Goal: Task Accomplishment & Management: Manage account settings

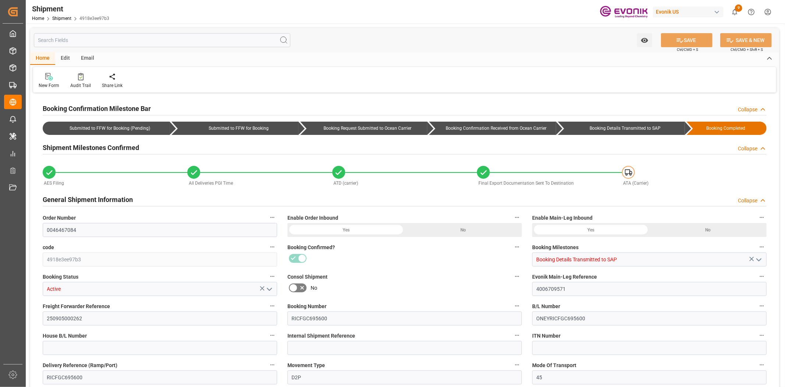
type input "0046467084"
type input "4918e3ee97b3"
type input "Booking Details Transmitted to SAP"
type input "Active"
type input "4006709571"
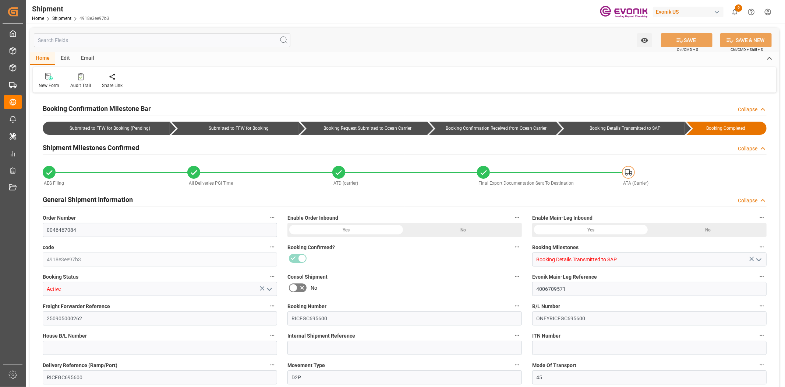
type input "250905000262"
type input "RICFGC695600"
type input "ONEYRICFGC695600"
type input "RICFGC695600"
type input "D2P"
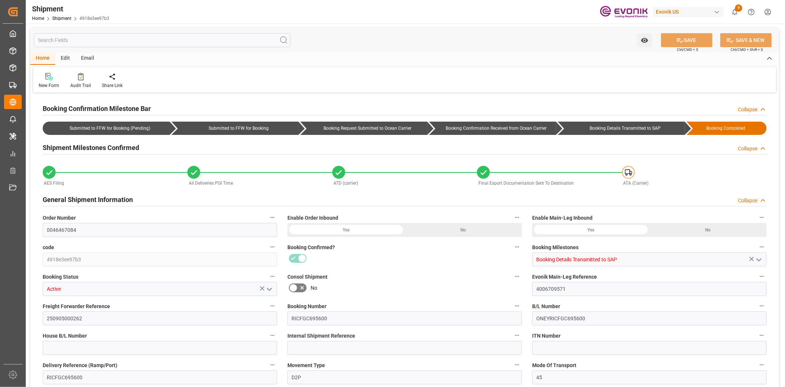
type input "45"
type input "FCL"
type input "0006"
type input "20GP"
type input "3011780157"
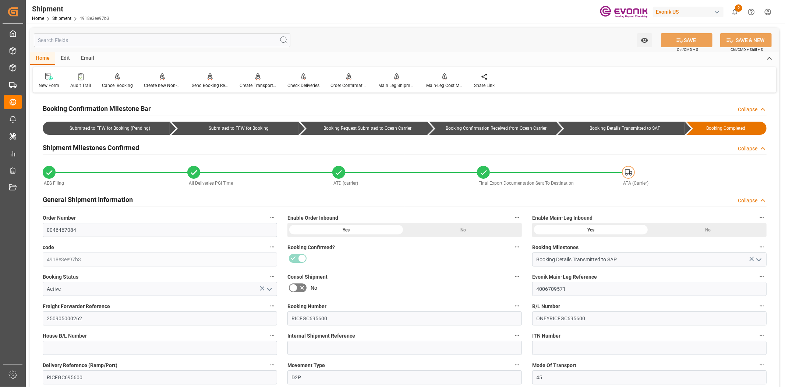
click at [156, 46] on input "text" at bounding box center [162, 40] width 257 height 14
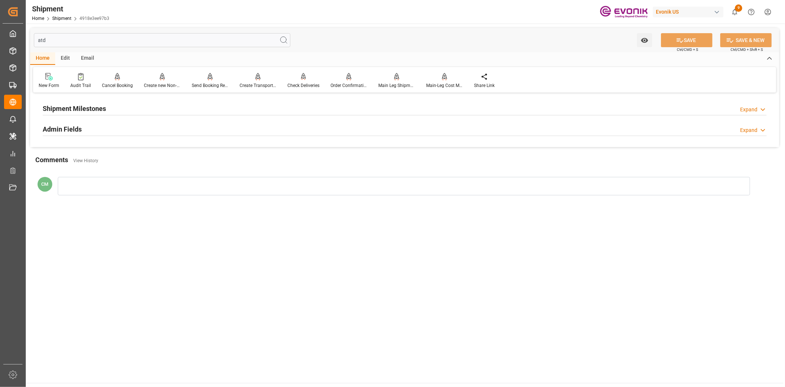
type input "atd"
click at [70, 127] on h2 "Admin Fields" at bounding box center [62, 129] width 39 height 10
click at [75, 111] on h2 "Shipment Milestones" at bounding box center [74, 108] width 63 height 10
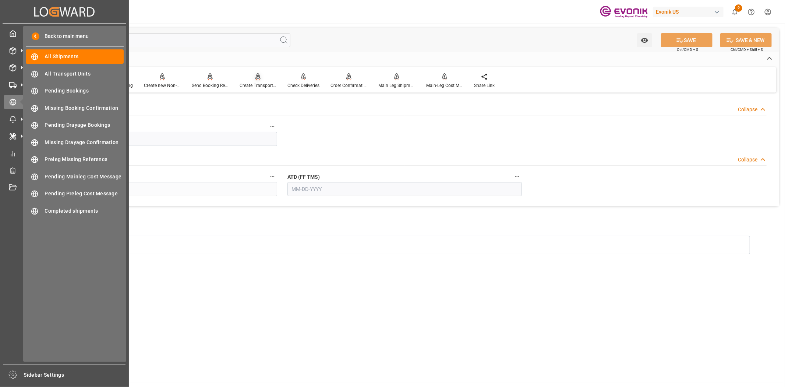
drag, startPoint x: 102, startPoint y: 40, endPoint x: 251, endPoint y: 79, distance: 153.4
click at [0, 52] on div "Created by potrace 1.15, written by Peter Selinger 2001-2017 Created by potrace…" at bounding box center [392, 193] width 785 height 387
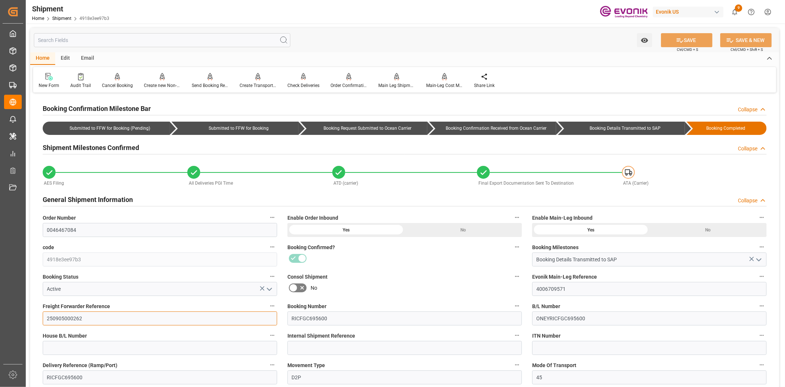
click at [72, 318] on input "250905000262" at bounding box center [160, 318] width 235 height 14
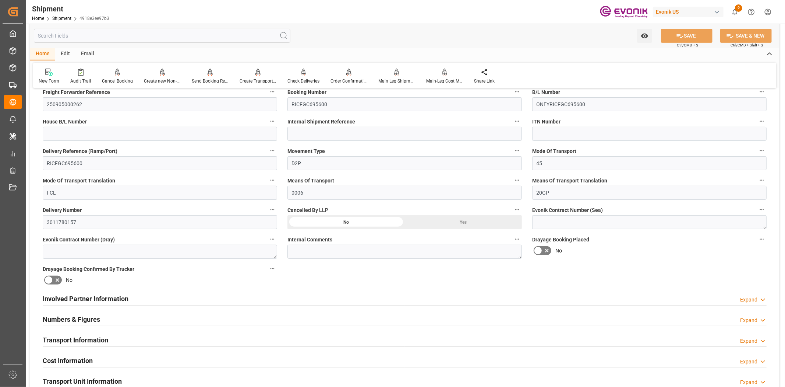
scroll to position [327, 0]
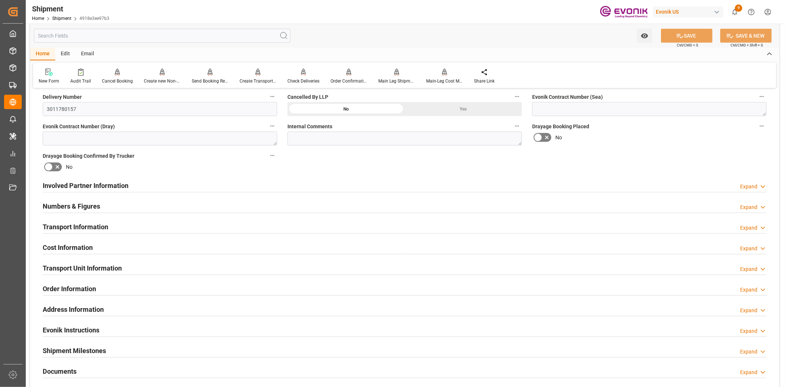
drag, startPoint x: 80, startPoint y: 262, endPoint x: 134, endPoint y: 300, distance: 65.6
click at [80, 263] on h2 "Transport Unit Information" at bounding box center [82, 268] width 79 height 10
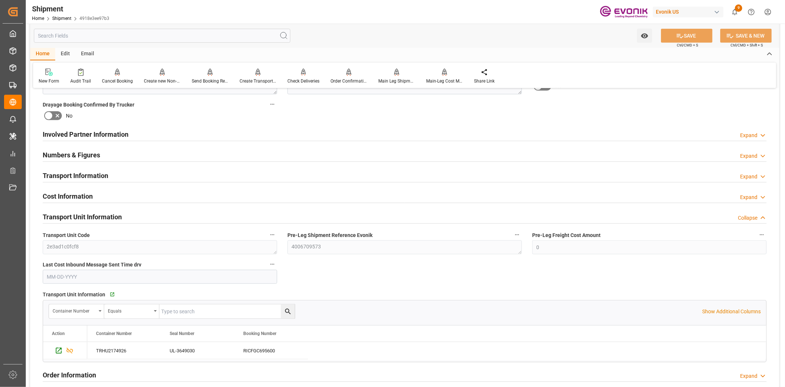
scroll to position [409, 0]
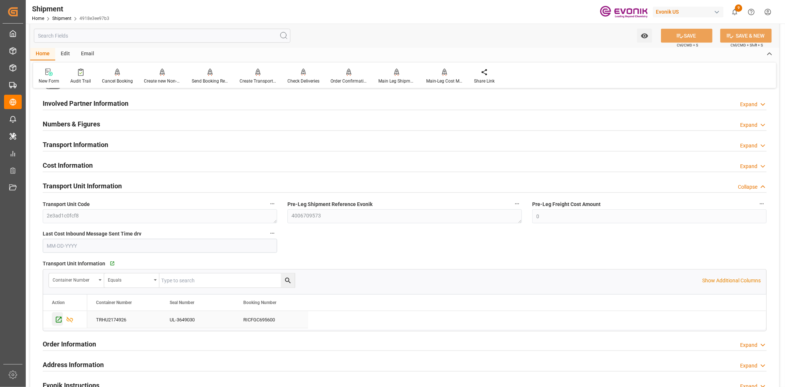
click at [60, 318] on icon "Press SPACE to select this row." at bounding box center [59, 320] width 6 height 6
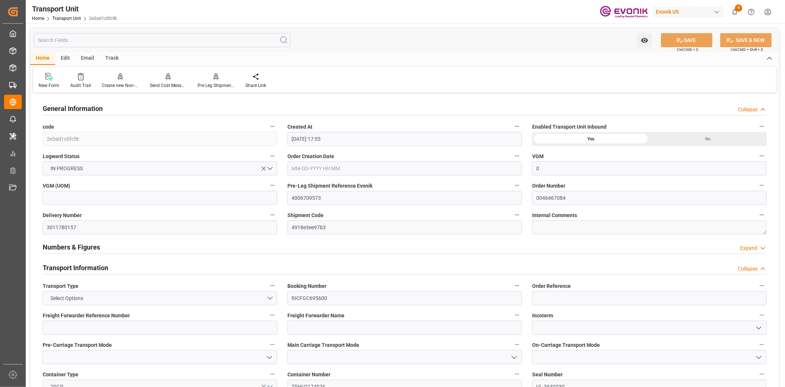
click at [139, 37] on input "text" at bounding box center [162, 40] width 257 height 14
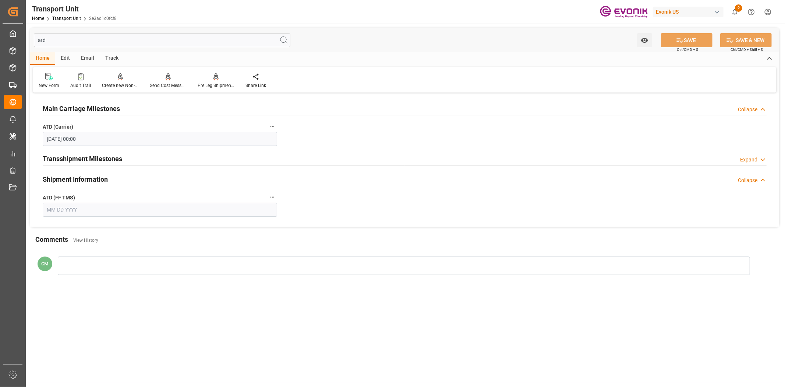
type input "atd"
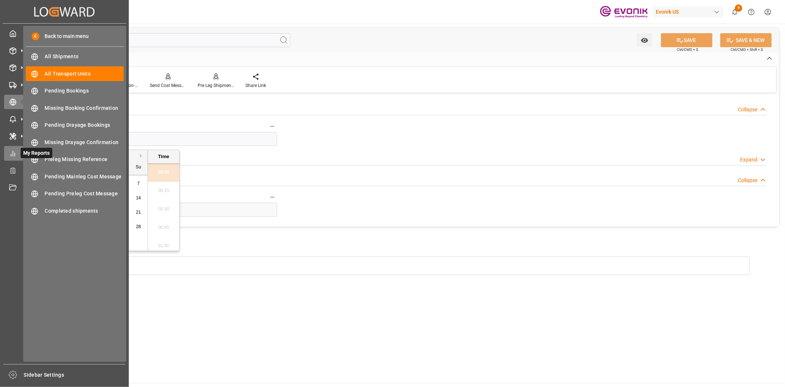
drag, startPoint x: 0, startPoint y: 141, endPoint x: 9, endPoint y: 146, distance: 10.0
click at [0, 142] on div "Created by potrace 1.15, written by Peter Selinger 2001-2017 Created by potrace…" at bounding box center [392, 193] width 785 height 387
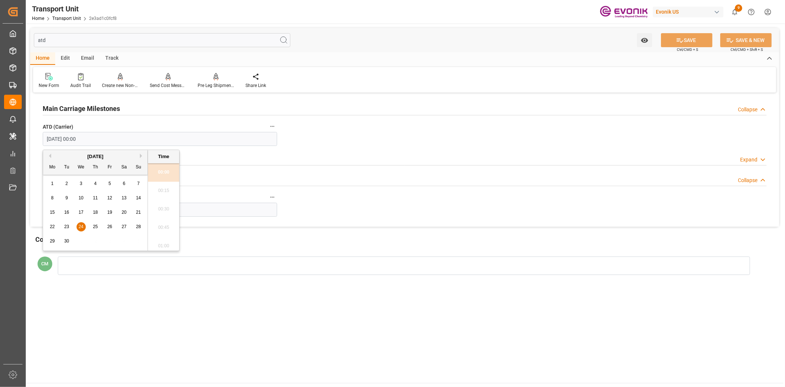
click at [218, 208] on input "text" at bounding box center [160, 209] width 235 height 14
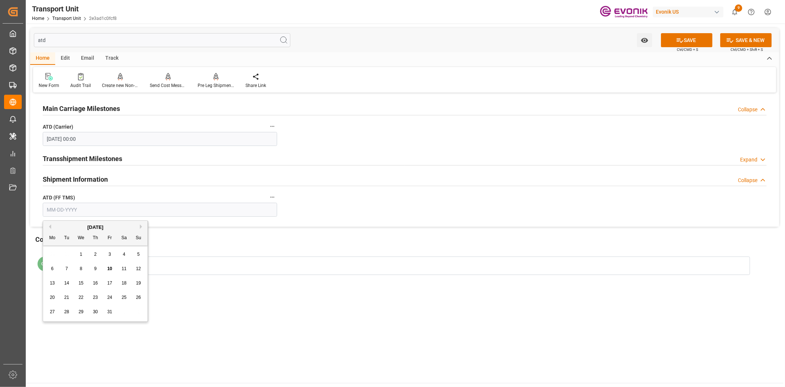
click at [218, 212] on input "text" at bounding box center [160, 209] width 235 height 14
paste input "09-24-2025"
type input "09-24-2025"
click at [685, 39] on button "SAVE" at bounding box center [687, 40] width 52 height 14
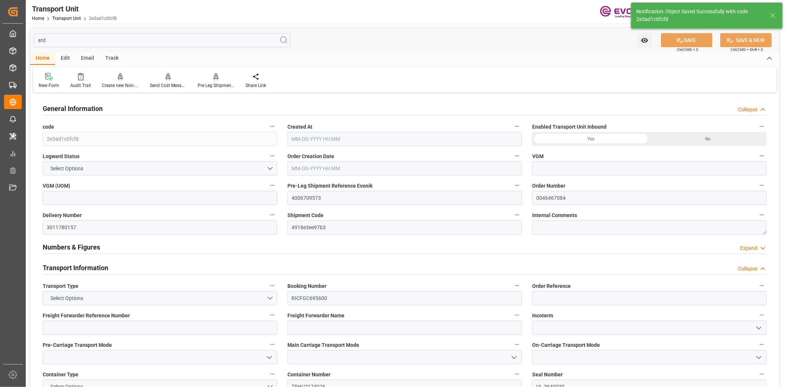
type input "0"
type input "ONE"
type input "Ocean Network Express"
type input "USLAX"
type input "CNSHA"
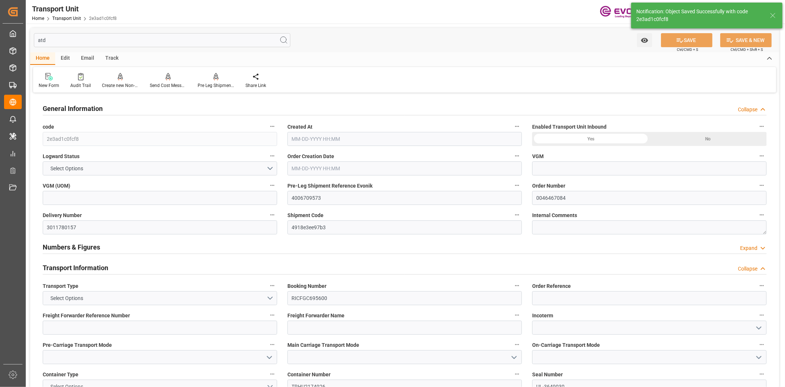
type input "9944508"
type input "USLAX"
type input "CNSHG"
type input "9944493"
type input "17709.6"
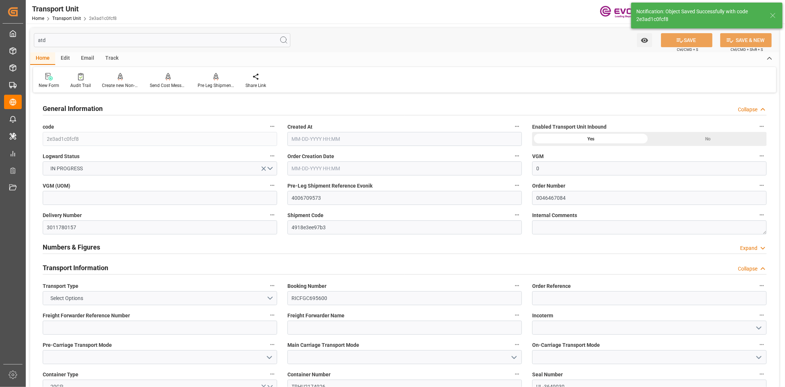
type input "08-21-2025 17:55"
type input "10-29-2025"
type input "08-29-2025 07:36"
type input "09-02-2025 07:43"
type input "08-31-2025 11:17"
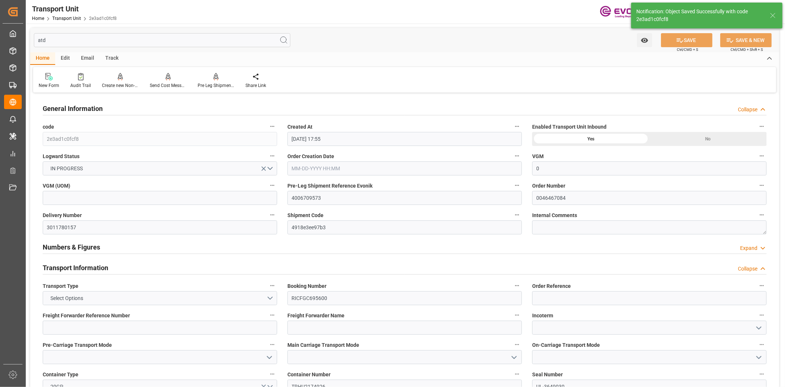
type input "09-03-2025 03:09"
type input "08-31-2025 04:48"
type input "09-09-2025 18:44"
type input "09-10-2025 15:06"
type input "09-13-2025 08:05"
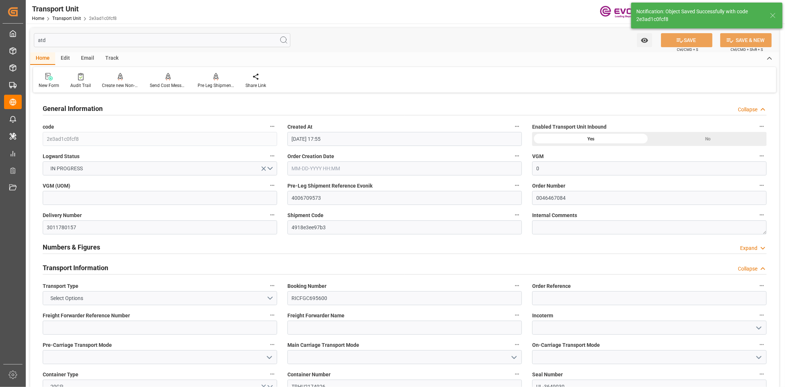
type input "09-24-2025 00:00"
type input "09-17-2025 00:00"
type input "11-04-2025 00:00"
type input "10-17-2025 00:00"
type input "10-28-2025 07:00"
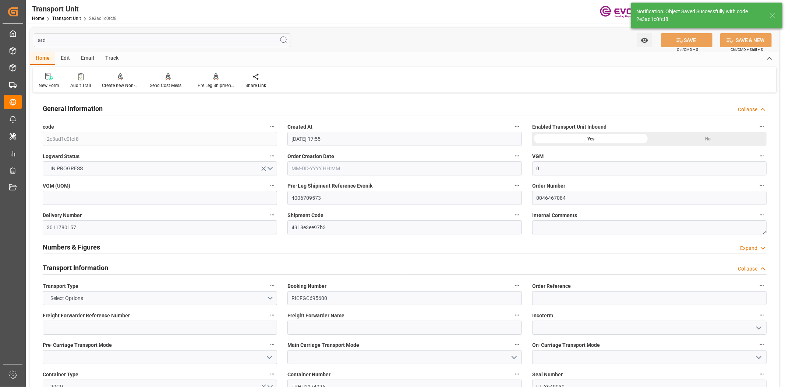
type input "10-20-2025 13:00"
type input "10-28-2025 05:00"
type input "10-20-2025 11:00"
type input "09-12-2025 16:00"
type input "08-30-2025 03:35"
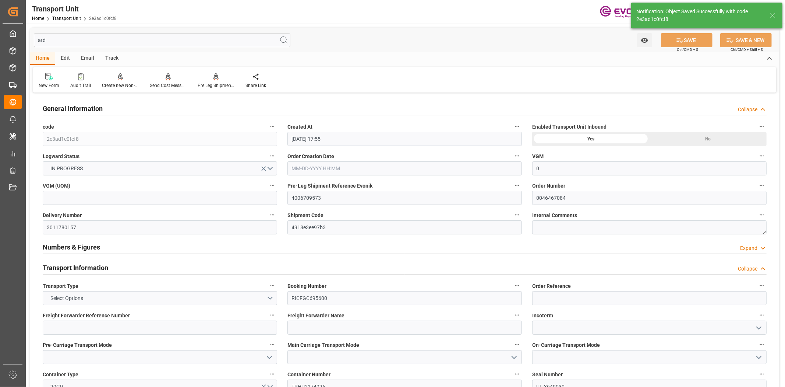
type input "08-30-2025 03:35"
type input "09-24-2025 02:03"
type input "09-18-2025 02:03"
type input "09-24-2025 06:00"
type input "10-28-2025 01:00"
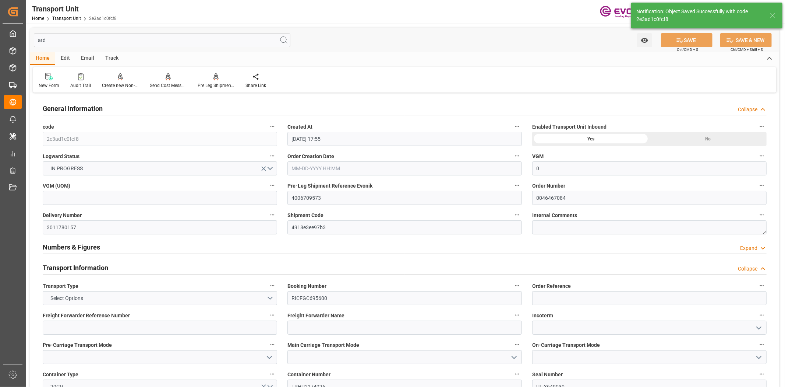
type input "10-28-2025 10:08"
type input "10-28-2025 02:30"
type input "10-20-2025 08:30"
type input "11-01-2025 10:08"
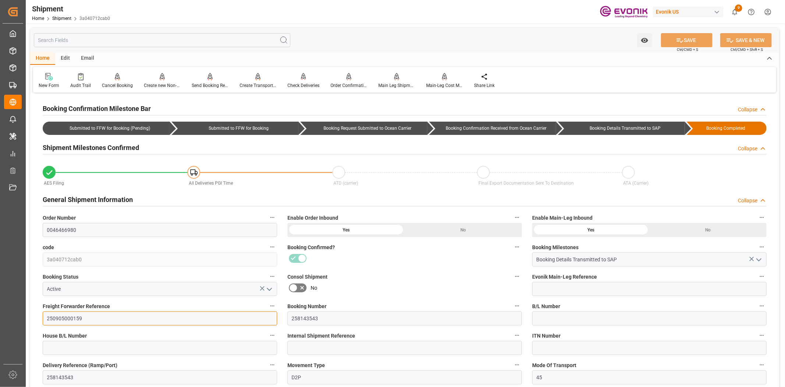
click at [67, 318] on input "250905000159" at bounding box center [160, 318] width 235 height 14
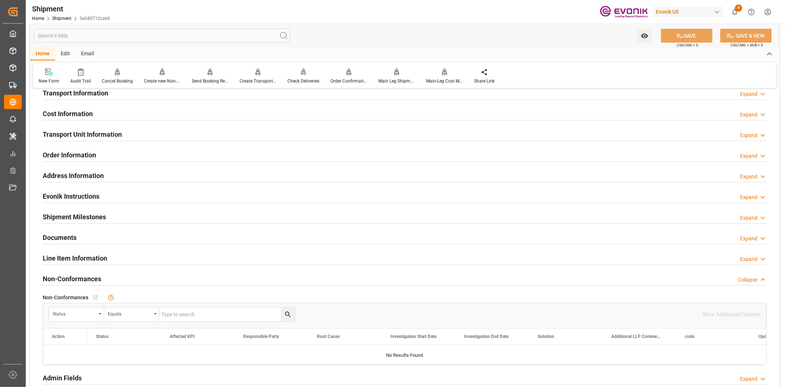
scroll to position [491, 0]
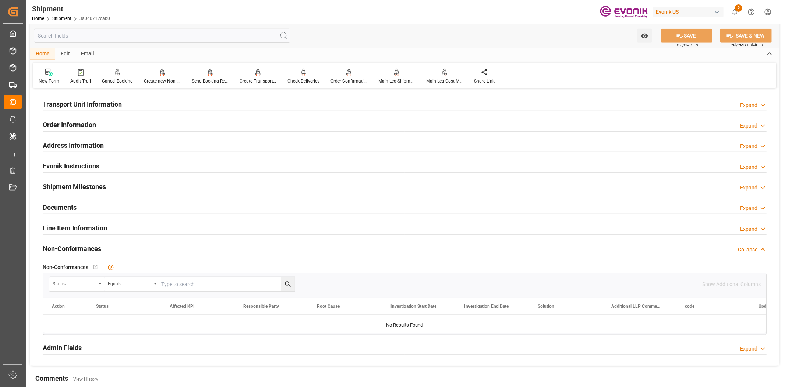
drag, startPoint x: 87, startPoint y: 223, endPoint x: 471, endPoint y: 219, distance: 384.0
click at [87, 223] on h2 "Line Item Information" at bounding box center [75, 228] width 64 height 10
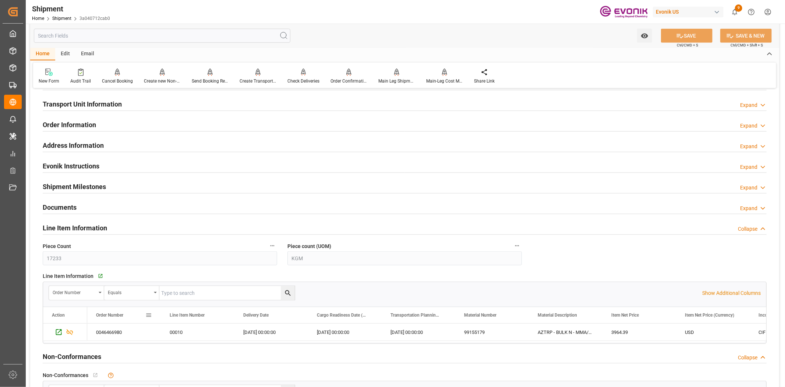
scroll to position [725, 0]
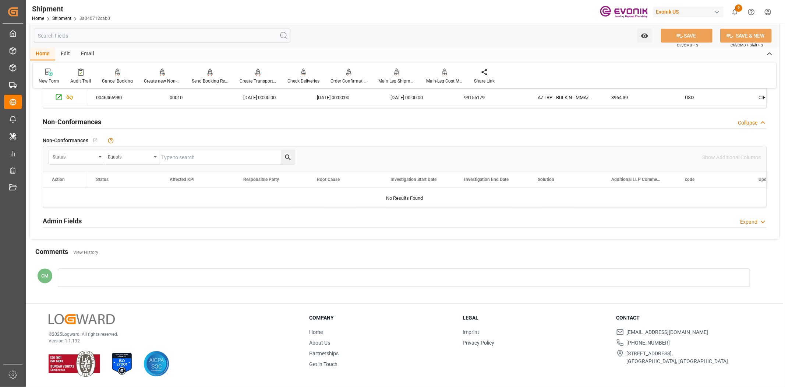
click at [124, 277] on div at bounding box center [404, 277] width 693 height 18
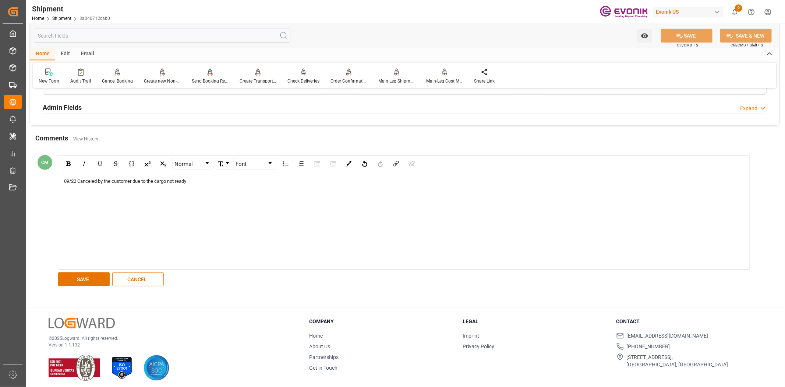
scroll to position [842, 0]
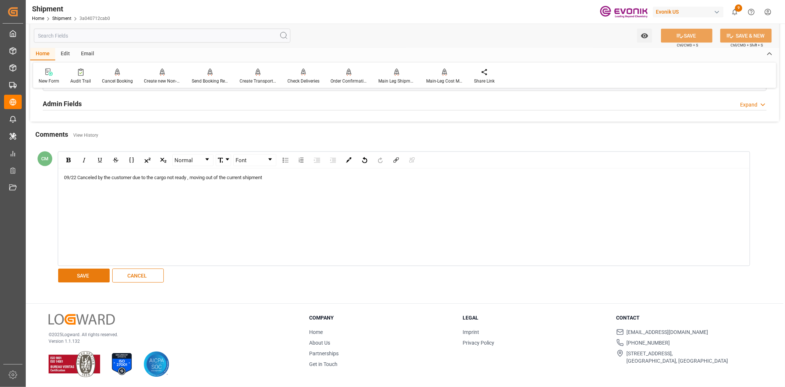
click at [89, 274] on button "SAVE" at bounding box center [84, 275] width 52 height 14
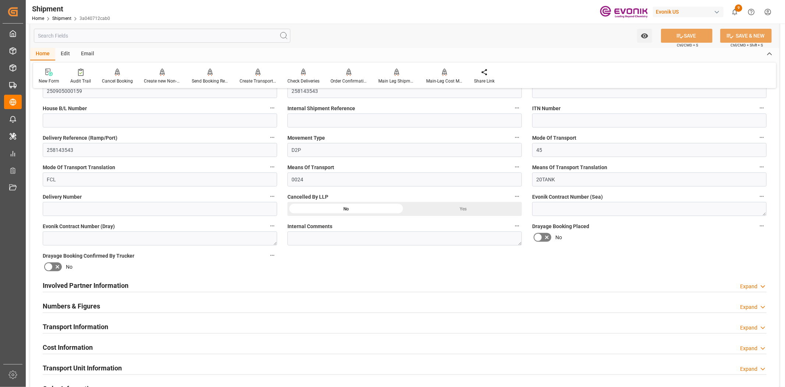
scroll to position [245, 0]
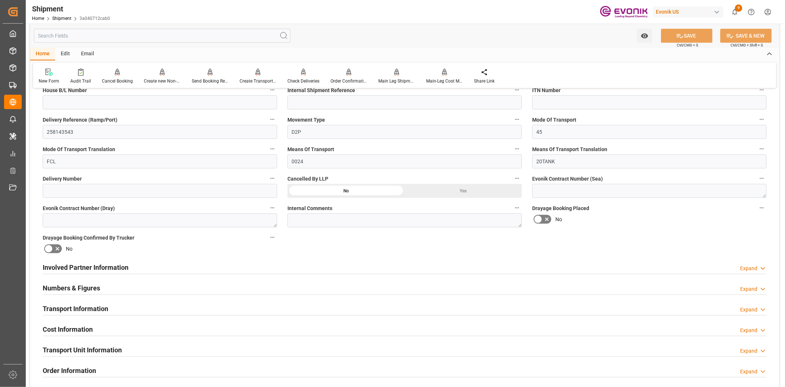
click at [101, 41] on input "text" at bounding box center [162, 36] width 257 height 14
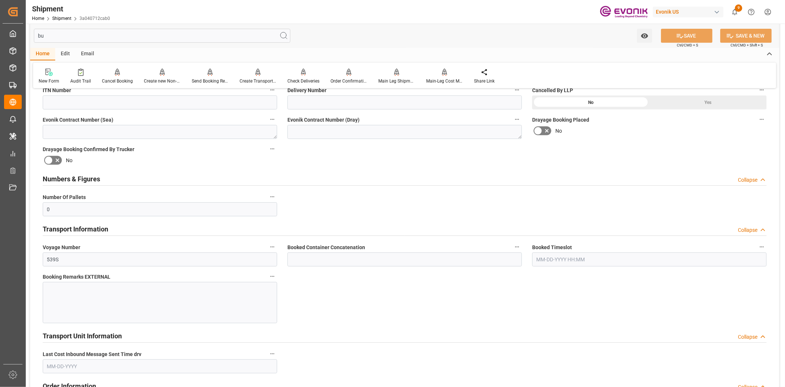
scroll to position [0, 0]
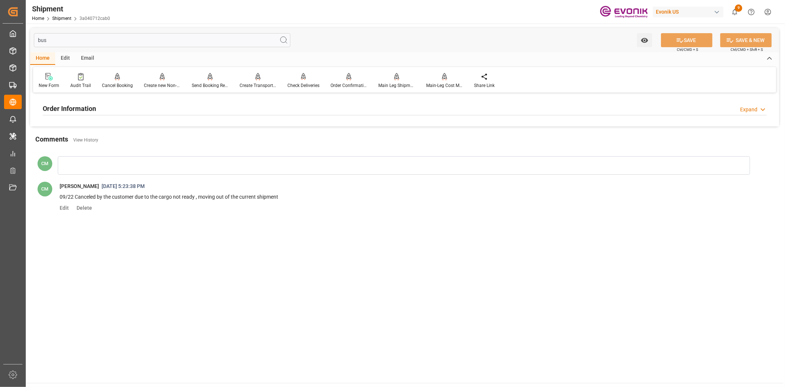
type input "bus"
click at [66, 104] on h2 "Order Information" at bounding box center [69, 108] width 53 height 10
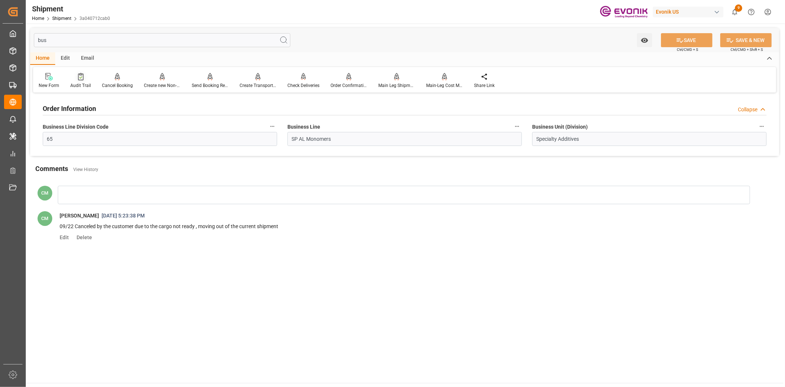
click at [78, 78] on icon at bounding box center [81, 76] width 6 height 7
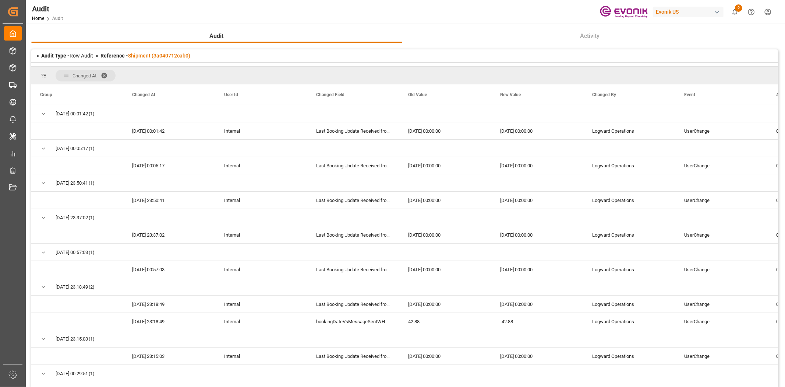
click at [177, 57] on link "Shipment (3a040712cab0)" at bounding box center [159, 56] width 62 height 6
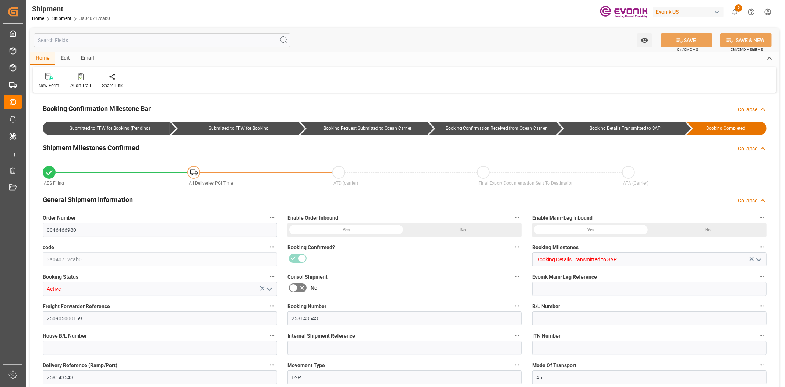
type input "0046466980"
type input "3a040712cab0"
type input "Booking Details Transmitted to SAP"
type input "Active"
type input "250905000159"
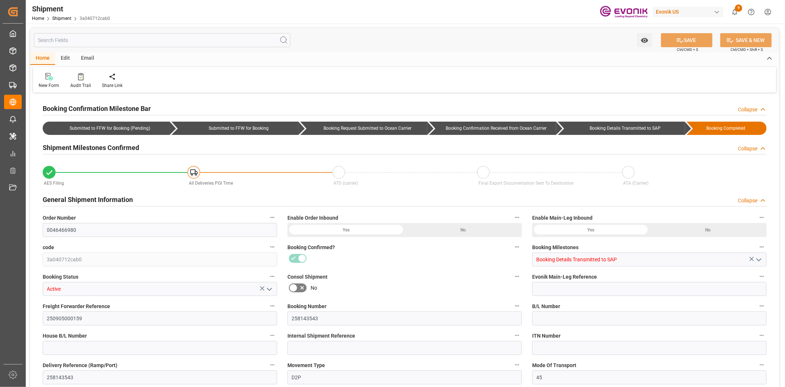
type input "258143543"
type input "D2P"
type input "45"
type input "FCL"
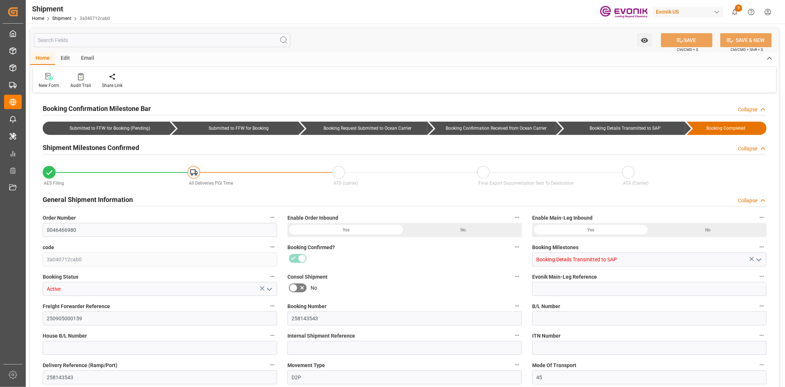
type input "0024"
type input "20TANK"
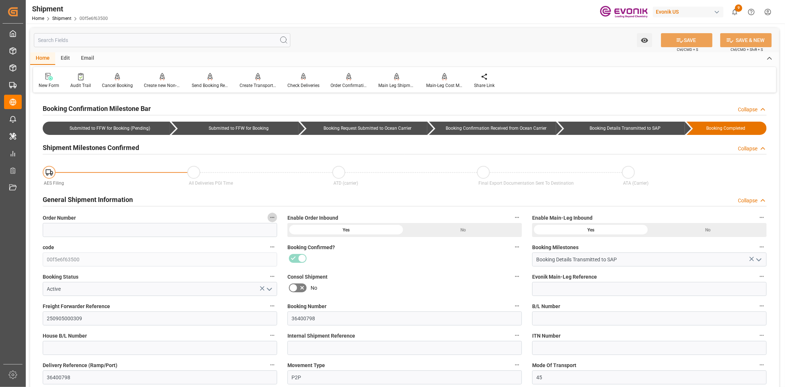
click at [275, 216] on icon "button" at bounding box center [272, 217] width 6 height 6
click at [276, 217] on icon at bounding box center [278, 218] width 8 height 8
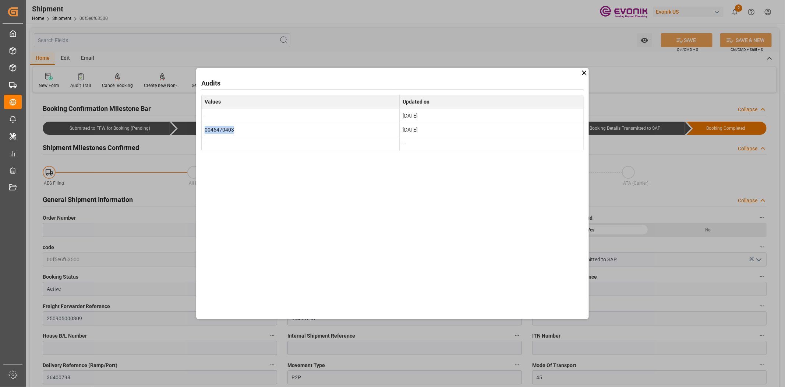
drag, startPoint x: 263, startPoint y: 127, endPoint x: 204, endPoint y: 130, distance: 59.3
click at [204, 130] on td "0046470403" at bounding box center [301, 130] width 198 height 14
copy td "0046470403"
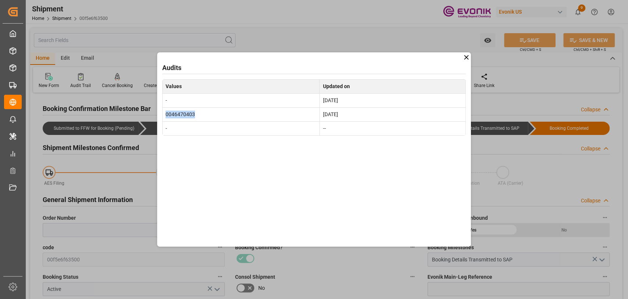
click at [468, 54] on icon at bounding box center [467, 57] width 8 height 8
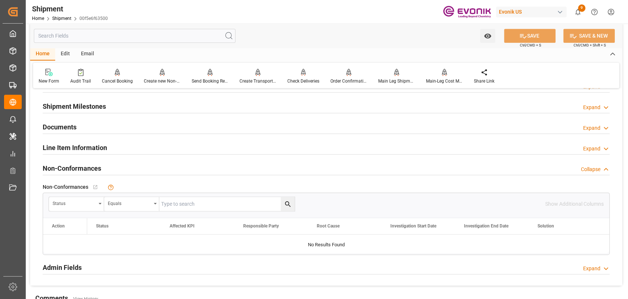
scroll to position [654, 0]
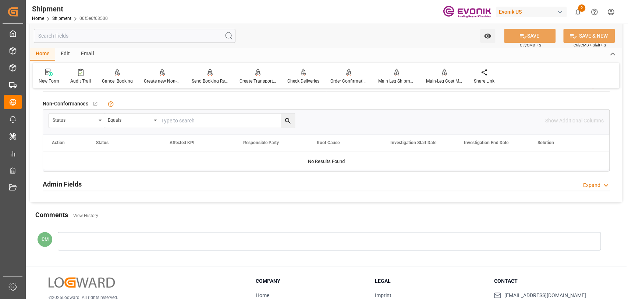
click at [114, 236] on div at bounding box center [329, 241] width 543 height 18
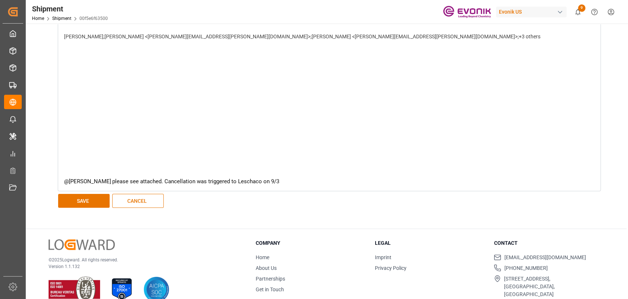
scroll to position [1258, 0]
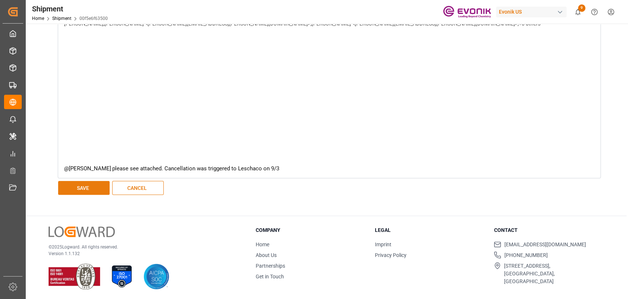
click at [72, 188] on button "SAVE" at bounding box center [84, 188] width 52 height 14
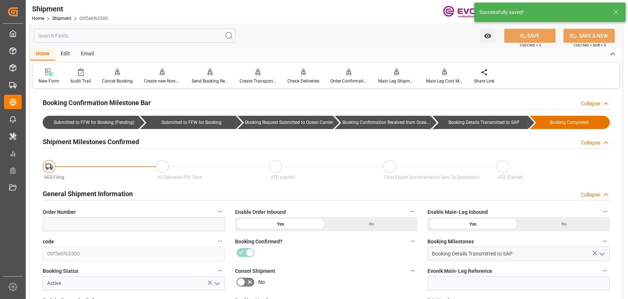
scroll to position [0, 0]
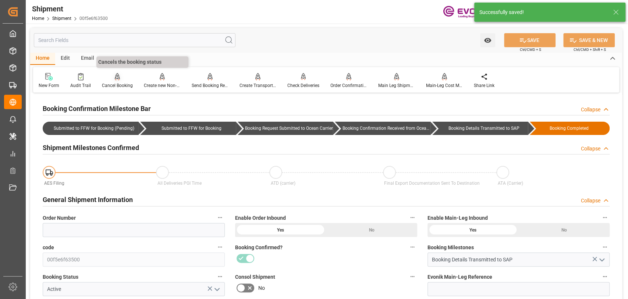
click at [121, 81] on div "Cancel Booking" at bounding box center [117, 81] width 42 height 16
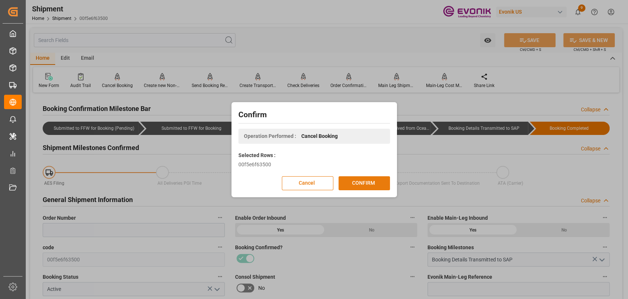
click at [365, 179] on button "CONFIRM" at bounding box center [365, 183] width 52 height 14
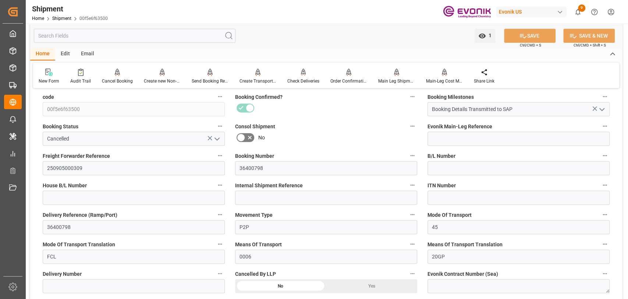
scroll to position [163, 0]
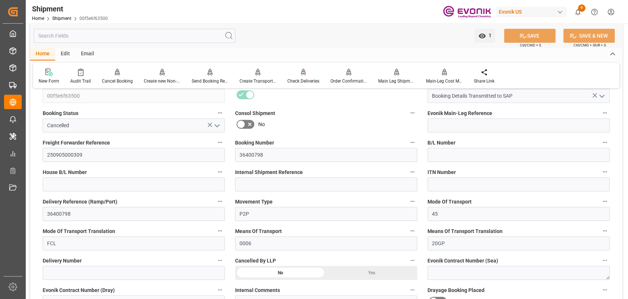
click at [362, 269] on div "Yes" at bounding box center [371, 272] width 91 height 14
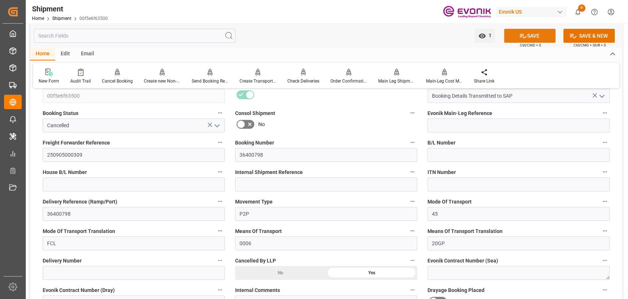
click at [513, 40] on button "SAVE" at bounding box center [530, 36] width 52 height 14
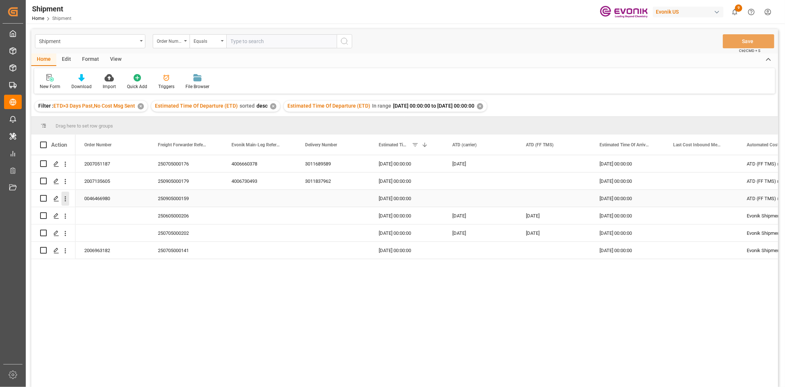
click at [66, 197] on icon "open menu" at bounding box center [65, 199] width 8 height 8
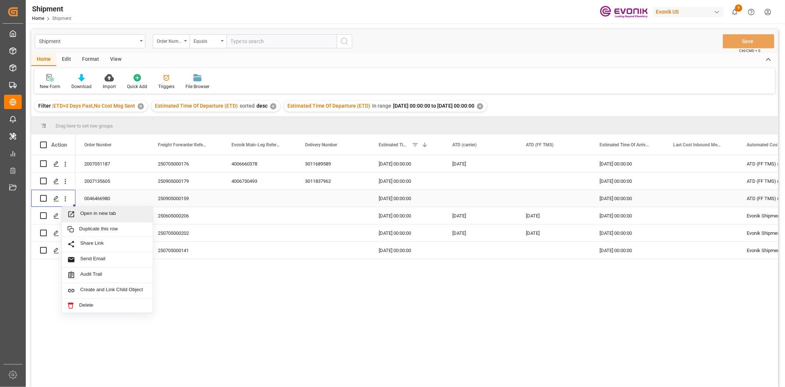
click at [89, 218] on div "Open in new tab" at bounding box center [107, 214] width 91 height 15
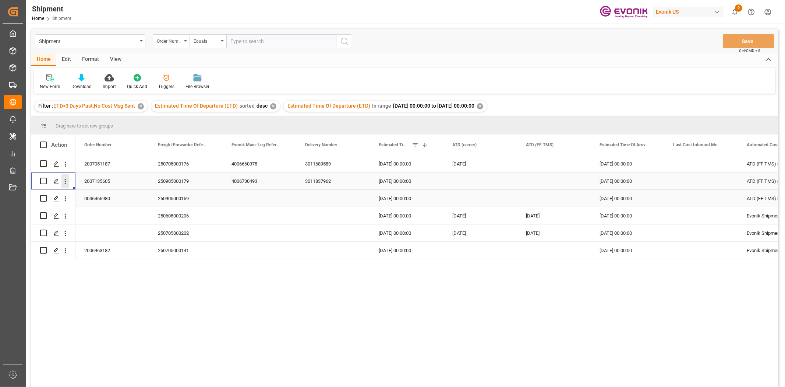
click at [68, 180] on icon "open menu" at bounding box center [65, 181] width 8 height 8
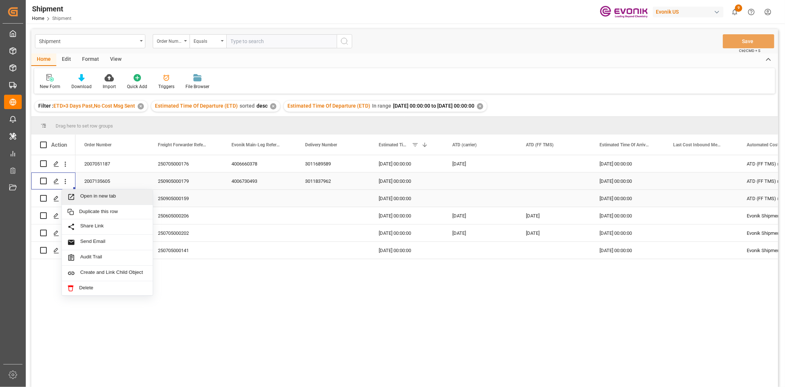
click at [85, 198] on span "Open in new tab" at bounding box center [113, 197] width 67 height 8
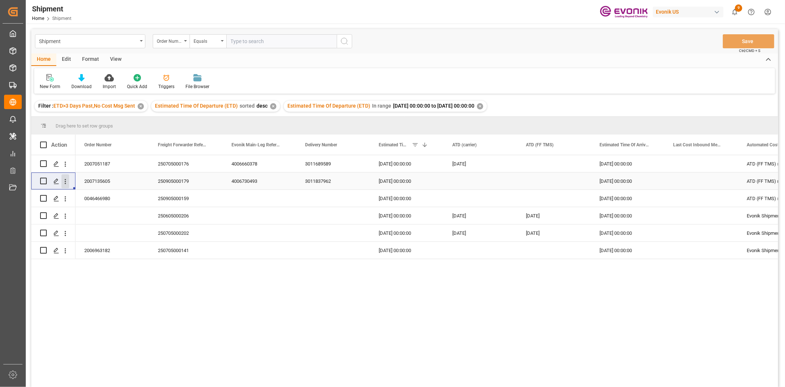
click at [64, 179] on icon "open menu" at bounding box center [65, 181] width 8 height 8
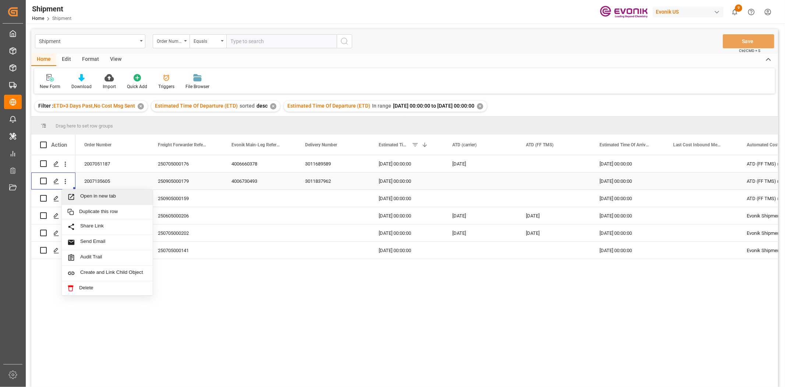
click at [83, 193] on span "Open in new tab" at bounding box center [113, 197] width 67 height 8
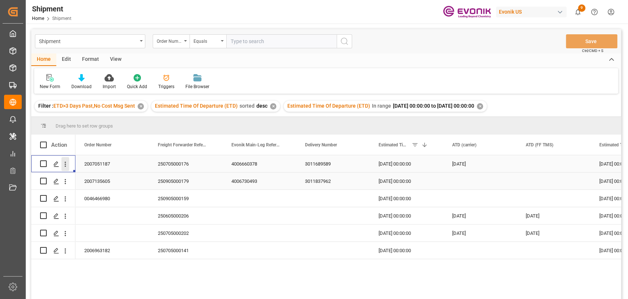
click at [66, 161] on icon "open menu" at bounding box center [65, 164] width 8 height 8
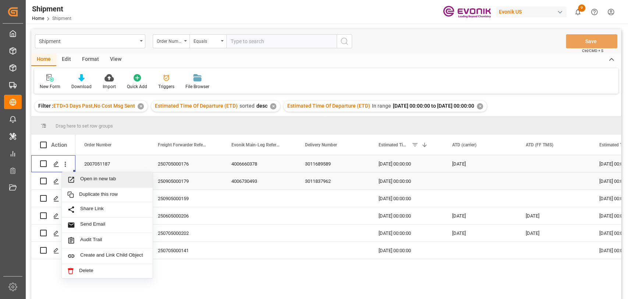
click at [78, 179] on span "Press SPACE to select this row." at bounding box center [73, 180] width 13 height 8
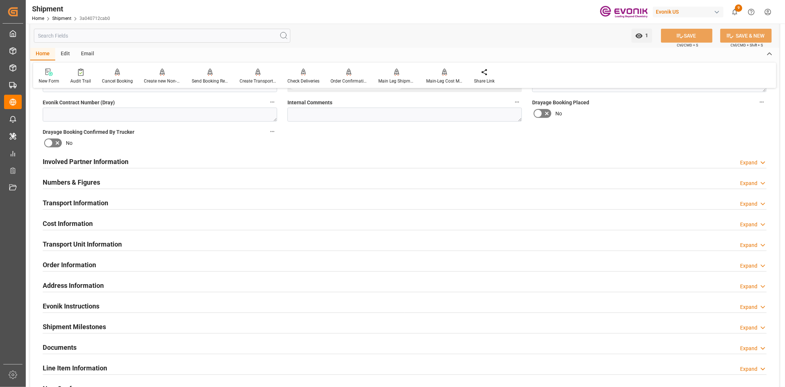
scroll to position [652, 0]
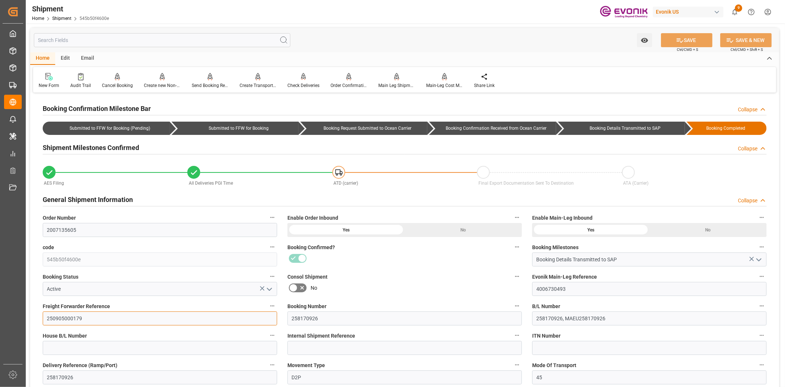
click at [64, 313] on input "250905000179" at bounding box center [160, 318] width 235 height 14
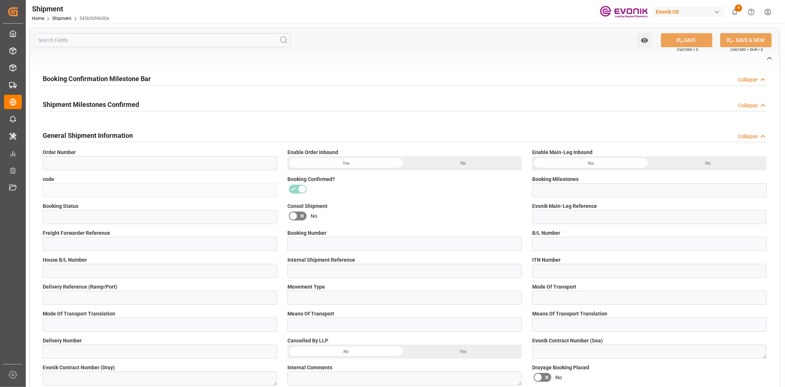
type input "2007135605"
type input "545b50f4600e"
type input "Booking Details Transmitted to SAP"
type input "Active"
type input "4006730493"
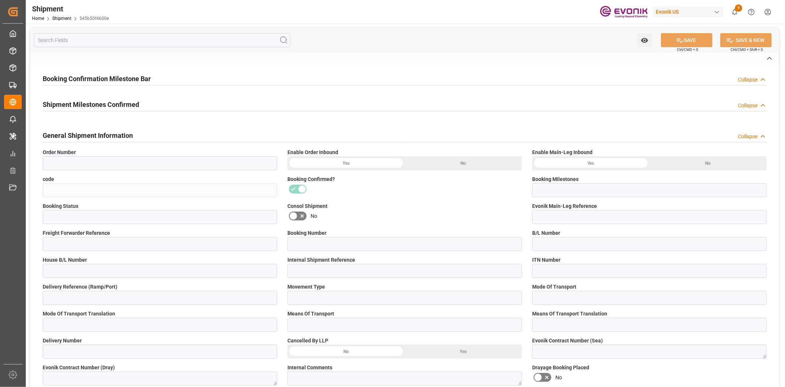
type input "250905000179"
type input "258170926"
type input "258170926, MAEU258170926"
type input "258170926"
type input "D2P"
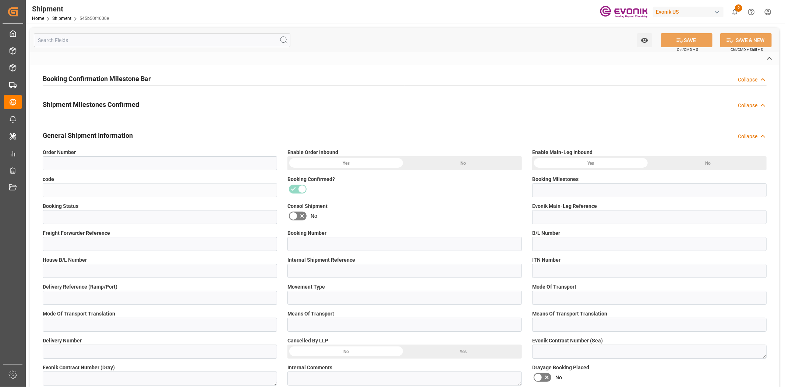
type input "45"
type input "FCL"
type input "0009"
type input "40HC"
type input "3011837962"
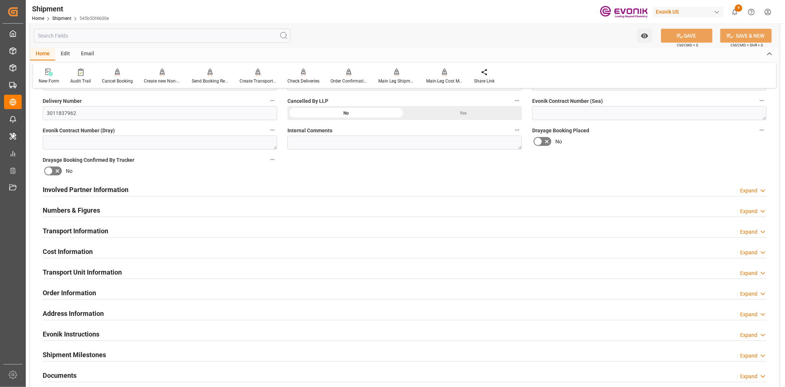
scroll to position [327, 0]
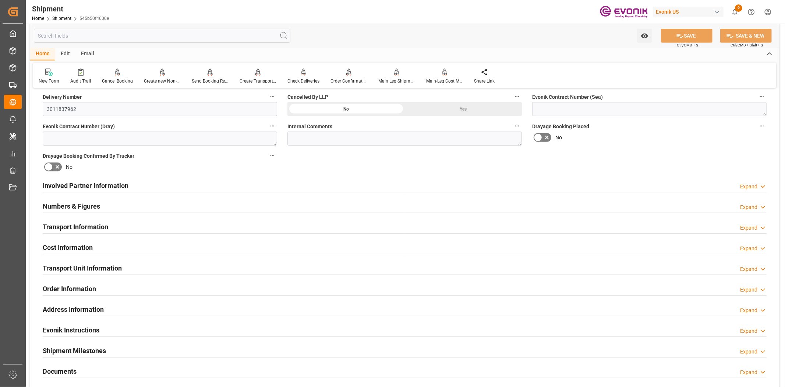
click at [92, 222] on h2 "Transport Information" at bounding box center [76, 227] width 66 height 10
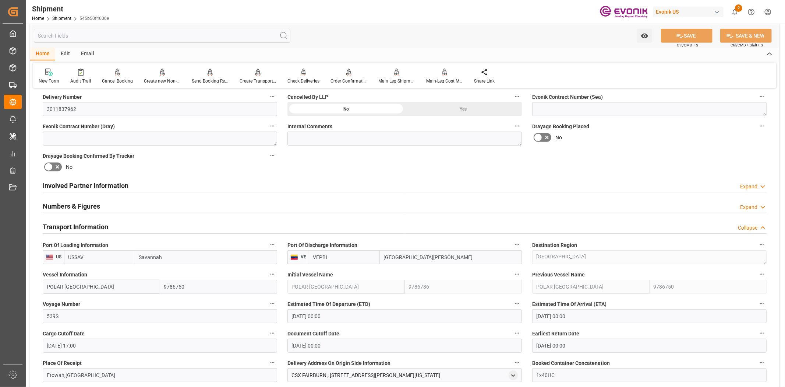
click at [90, 204] on h2 "Numbers & Figures" at bounding box center [71, 206] width 57 height 10
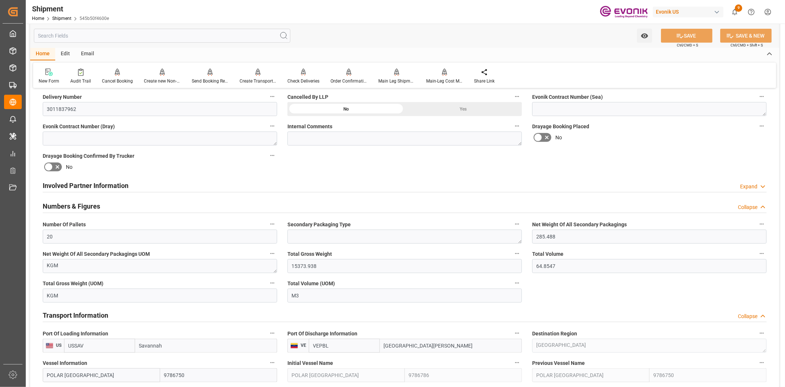
click at [90, 186] on h2 "Involved Partner Information" at bounding box center [86, 185] width 86 height 10
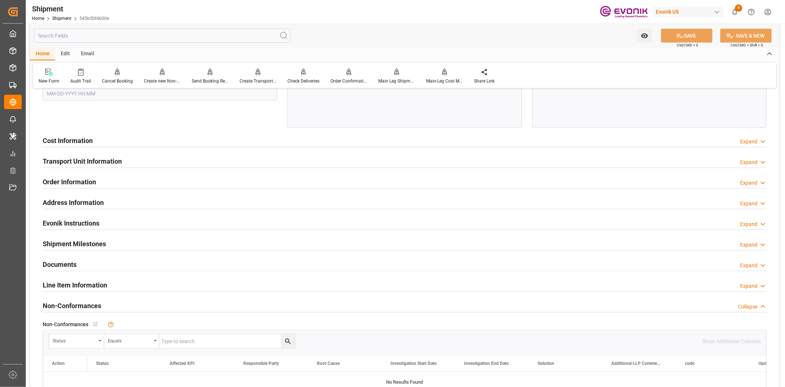
scroll to position [818, 0]
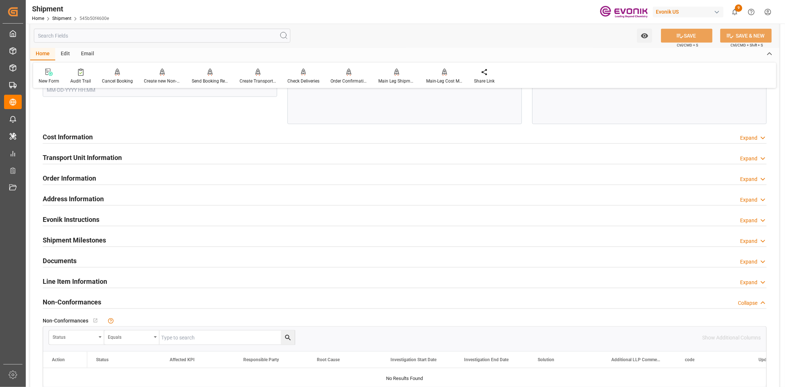
click at [87, 158] on h2 "Transport Unit Information" at bounding box center [82, 157] width 79 height 10
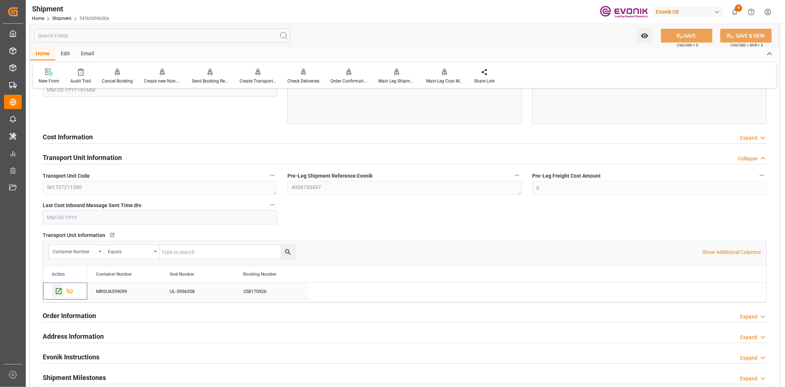
click at [54, 290] on div "Press SPACE to select this row." at bounding box center [57, 290] width 11 height 14
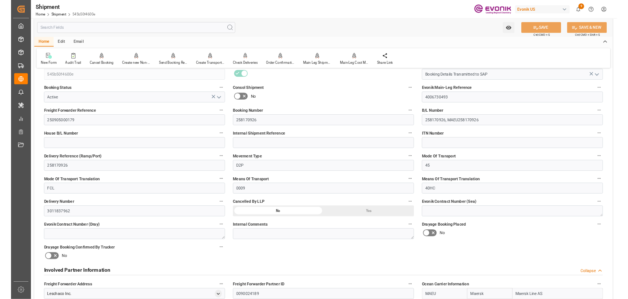
scroll to position [0, 0]
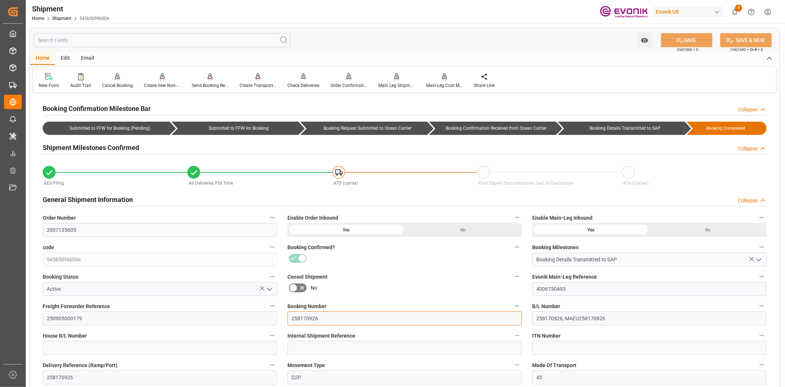
click at [292, 318] on input "258170926" at bounding box center [405, 318] width 235 height 14
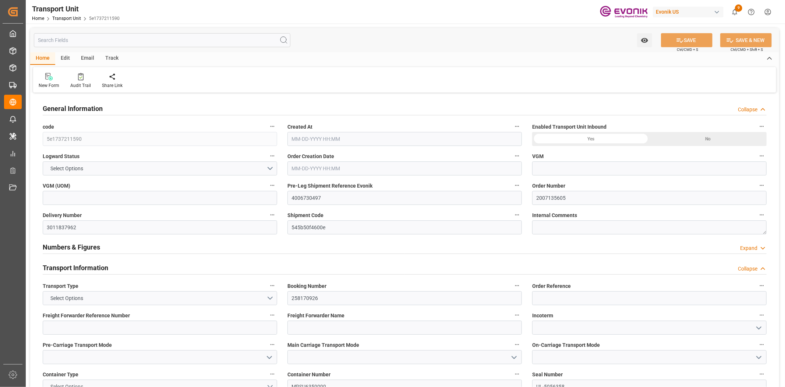
click at [110, 38] on input "text" at bounding box center [162, 40] width 257 height 14
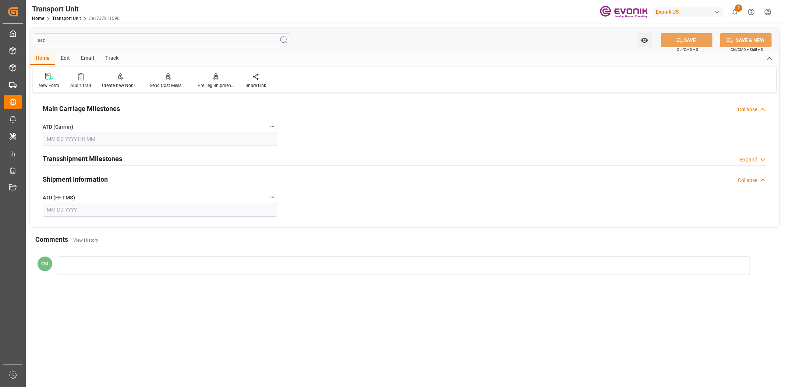
type input "atd"
click at [112, 141] on input "text" at bounding box center [160, 139] width 235 height 14
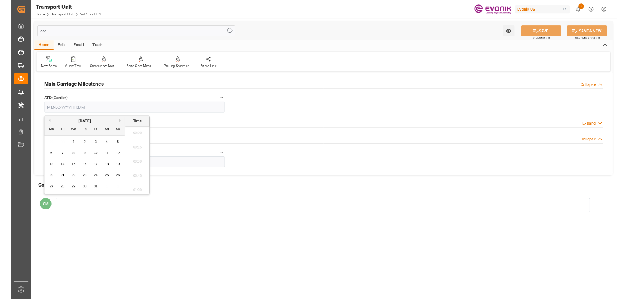
scroll to position [1236, 0]
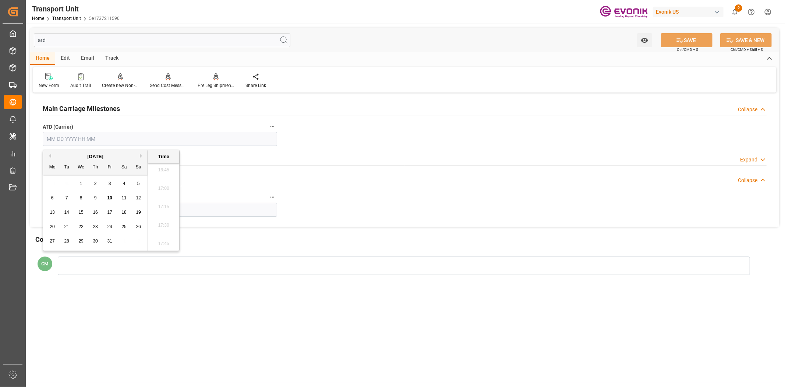
paste input "250905000179"
type input "250905000179"
drag, startPoint x: 144, startPoint y: 136, endPoint x: 208, endPoint y: 163, distance: 69.3
click at [144, 136] on input "text" at bounding box center [160, 139] width 235 height 14
paste input "[DATE]"
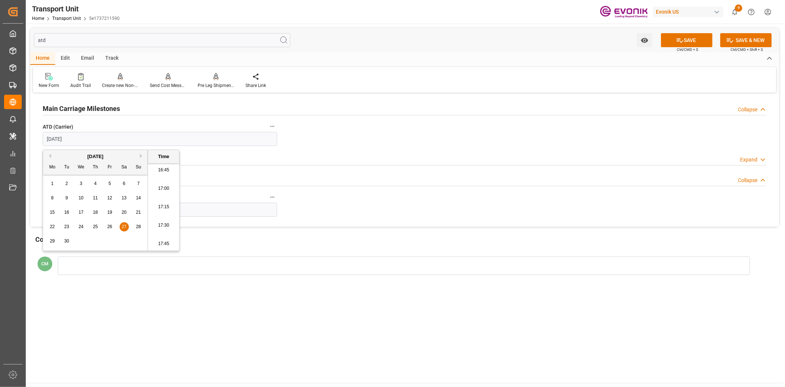
type input "[DATE] 00:00"
click at [232, 208] on input "text" at bounding box center [160, 209] width 235 height 14
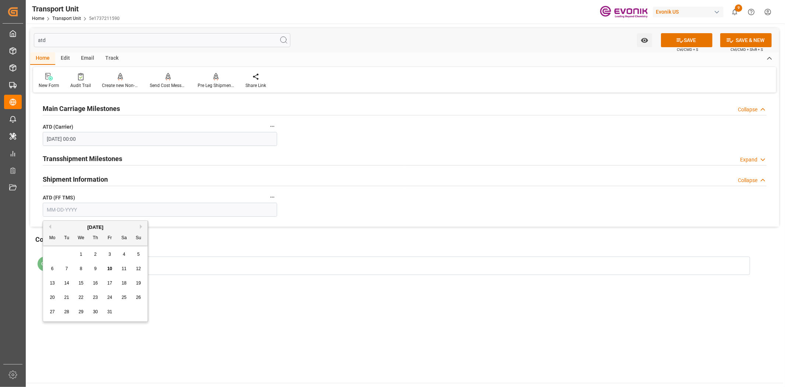
paste input "[DATE]"
type input "[DATE]"
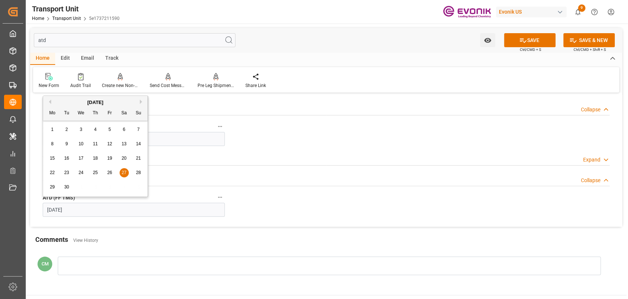
drag, startPoint x: 31, startPoint y: 205, endPoint x: 27, endPoint y: 205, distance: 4.4
click at [27, 205] on div "atd Watch Option SAVE Ctrl/CMD + S SAVE & NEW Ctrl/CMD + Shift + S Home Edit Em…" at bounding box center [326, 157] width 601 height 267
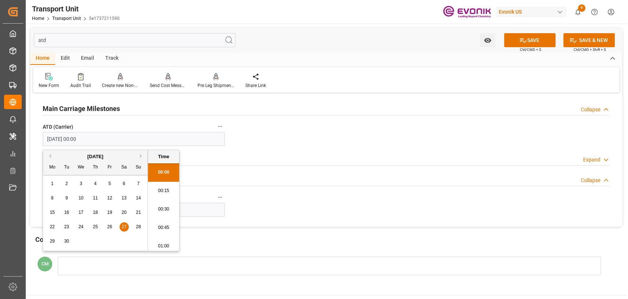
drag, startPoint x: 186, startPoint y: 132, endPoint x: -98, endPoint y: 135, distance: 283.9
click at [0, 135] on html "Created by potrace 1.15, written by [PERSON_NAME] [DATE]-[DATE] Created by potr…" at bounding box center [314, 149] width 628 height 299
click at [509, 40] on button "SAVE" at bounding box center [530, 40] width 52 height 14
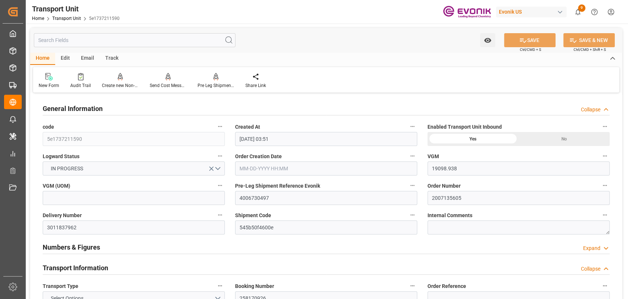
click at [112, 39] on input "text" at bounding box center [135, 40] width 202 height 14
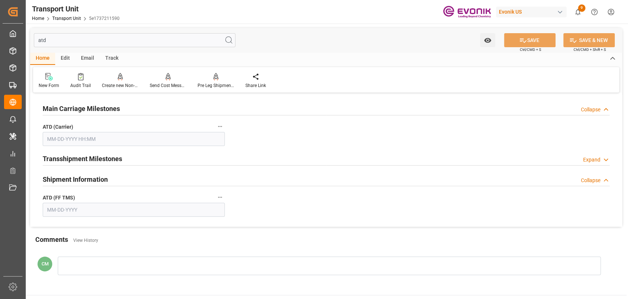
type input "atd"
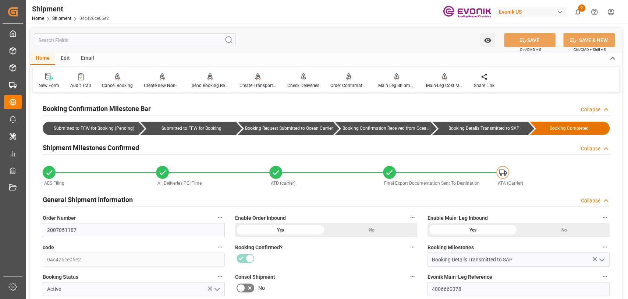
click at [131, 34] on input "text" at bounding box center [135, 40] width 202 height 14
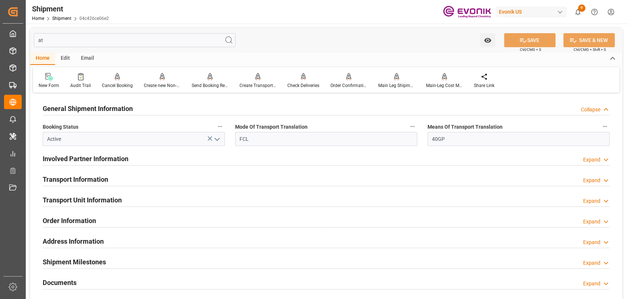
type input "a"
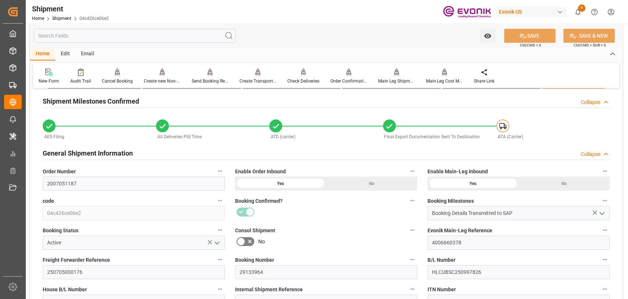
scroll to position [82, 0]
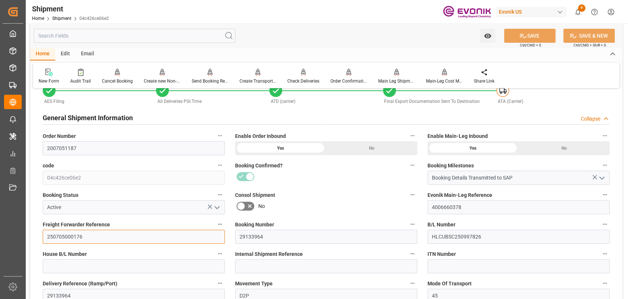
click at [77, 237] on input "250705000176" at bounding box center [134, 236] width 182 height 14
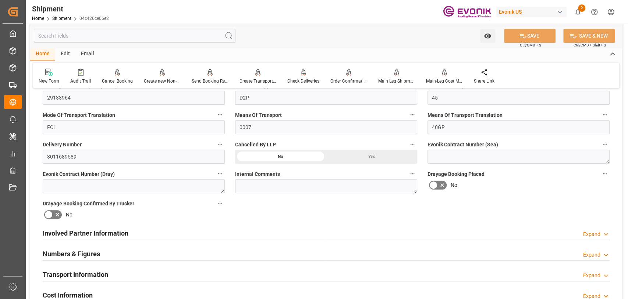
scroll to position [409, 0]
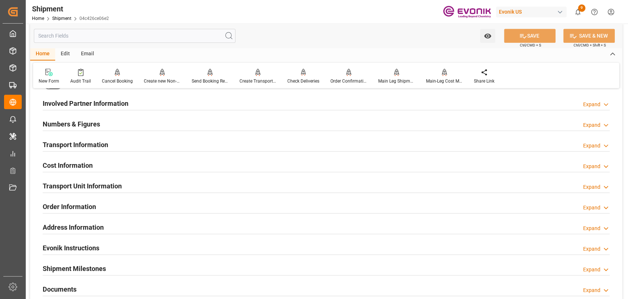
click at [81, 177] on div "Transport Unit Information Expand" at bounding box center [327, 186] width 578 height 21
drag, startPoint x: 85, startPoint y: 187, endPoint x: 77, endPoint y: 207, distance: 21.9
click at [85, 187] on h2 "Transport Unit Information" at bounding box center [82, 186] width 79 height 10
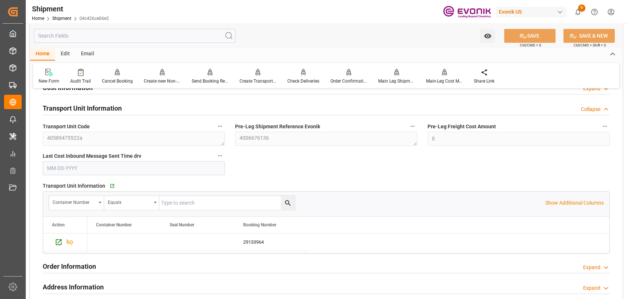
scroll to position [491, 0]
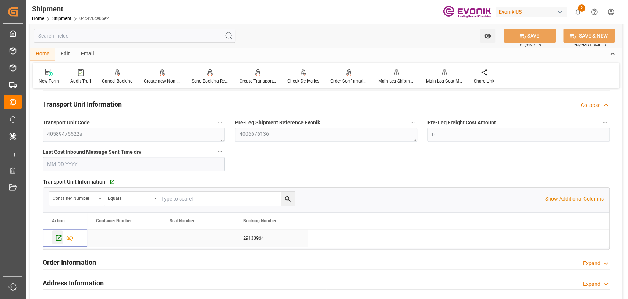
click at [58, 234] on icon "Press SPACE to select this row." at bounding box center [59, 238] width 8 height 8
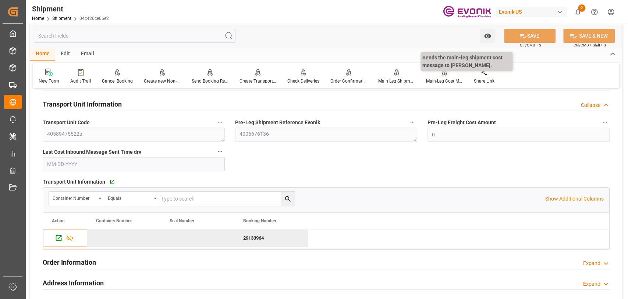
click at [431, 77] on div "Main-Leg Cost Message" at bounding box center [445, 76] width 48 height 16
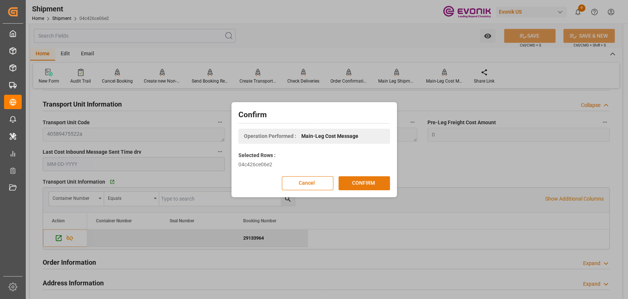
click at [368, 180] on button "CONFIRM" at bounding box center [365, 183] width 52 height 14
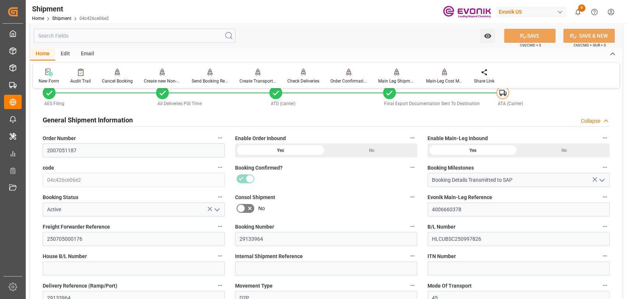
scroll to position [491, 0]
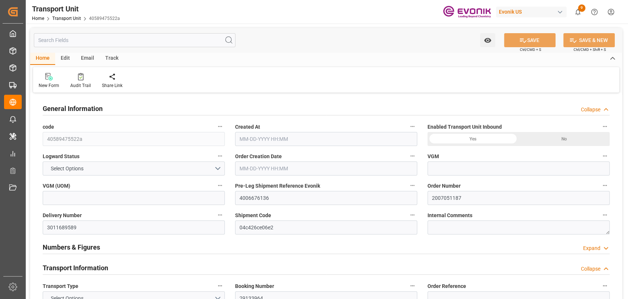
type input "0"
type input "Hapag [PERSON_NAME]"
type input "Hapag Lloyd Aktiengesellschaft"
type input "USSAV"
type input "MYPGU"
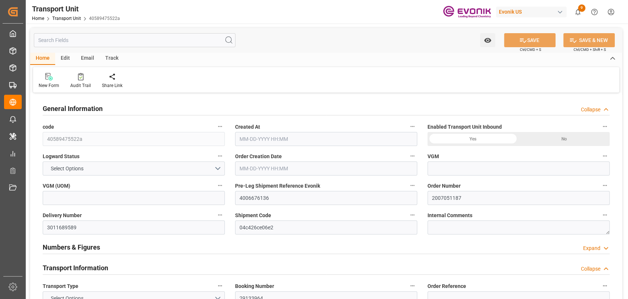
type input "9728253"
type input "USSAV"
type input "MYPGU"
type input "18688.3"
type input "[DATE] 20:47"
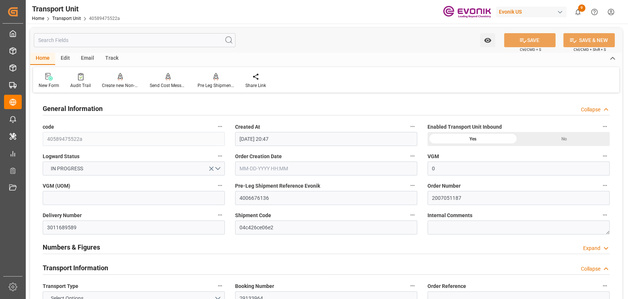
type input "[DATE]"
type input "[DATE] 00:00"
type input "[DATE] 12:00"
type input "[DATE] 00:00"
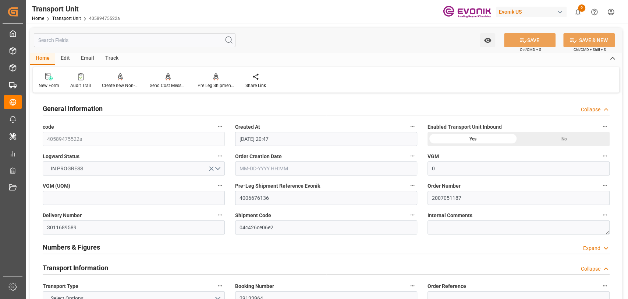
type input "[DATE] 00:00"
type input "[DATE] 17:00"
type input "[DATE] 00:01"
type input "[DATE] 13:33"
type input "[DATE] 09:22"
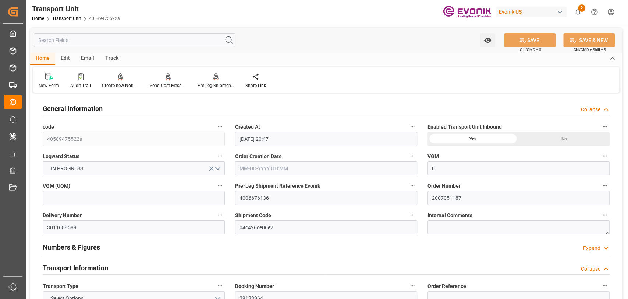
type input "[DATE] 06:00"
type input "[DATE] 19:00"
click at [109, 44] on input "text" at bounding box center [135, 40] width 202 height 14
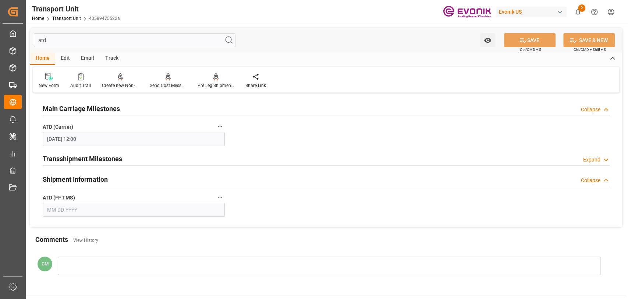
type input "atd"
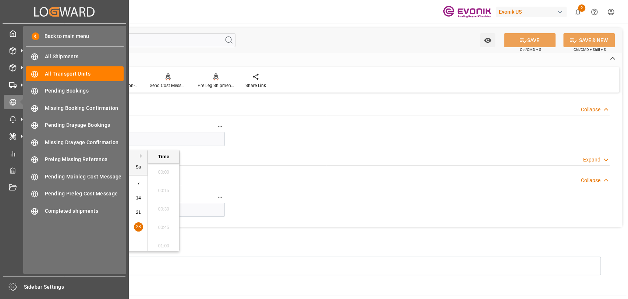
drag, startPoint x: 118, startPoint y: 140, endPoint x: -53, endPoint y: 140, distance: 170.8
click at [0, 140] on html "Created by potrace 1.15, written by [PERSON_NAME] [DATE]-[DATE] Created by potr…" at bounding box center [314, 149] width 628 height 299
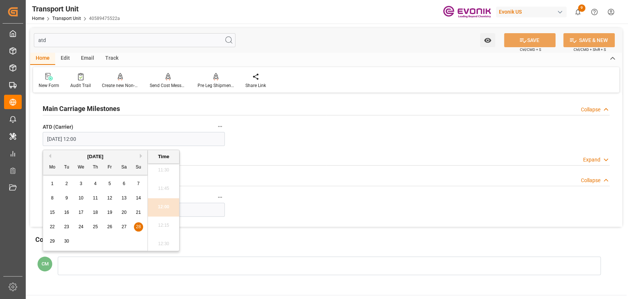
click at [199, 209] on input "text" at bounding box center [134, 209] width 182 height 14
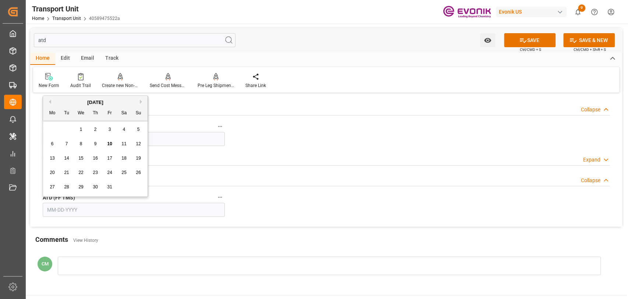
paste input "[DATE]"
type input "[DATE]"
click at [531, 39] on button "SAVE" at bounding box center [530, 40] width 52 height 14
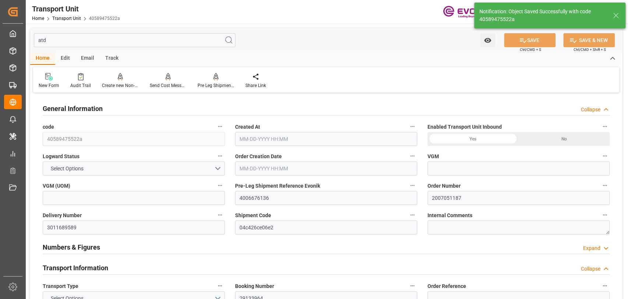
type input "0"
type input "Hapag [PERSON_NAME]"
type input "Hapag Lloyd Aktiengesellschaft"
type input "USSAV"
type input "MYPGU"
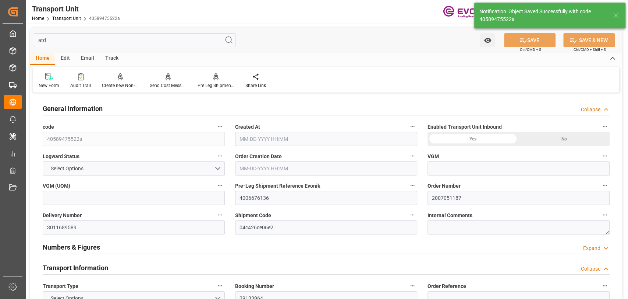
type input "9728253"
type input "USSAV"
type input "MYPGU"
type input "18688.3"
type input "[DATE] 20:47"
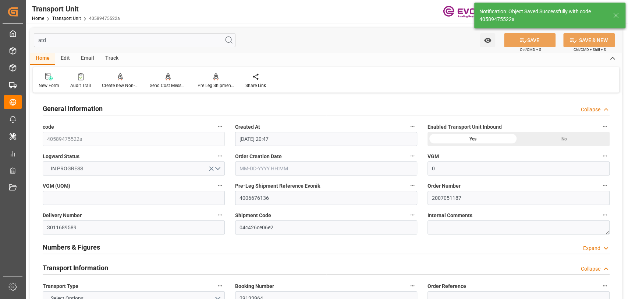
type input "[DATE]"
type input "[DATE] 00:00"
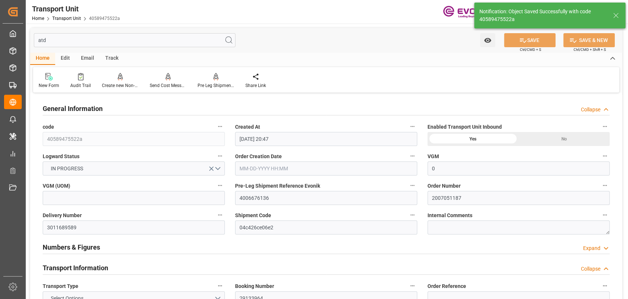
type input "[DATE] 17:00"
type input "[DATE] 00:01"
type input "[DATE] 13:33"
type input "[DATE] 09:22"
type input "[DATE] 06:00"
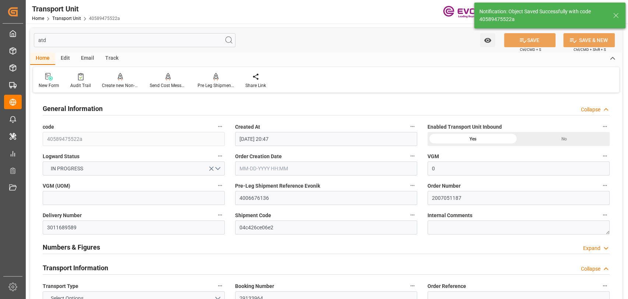
type input "[DATE] 19:00"
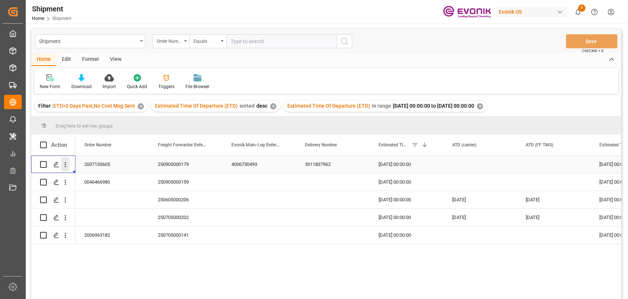
click at [66, 166] on icon "open menu" at bounding box center [65, 164] width 1 height 5
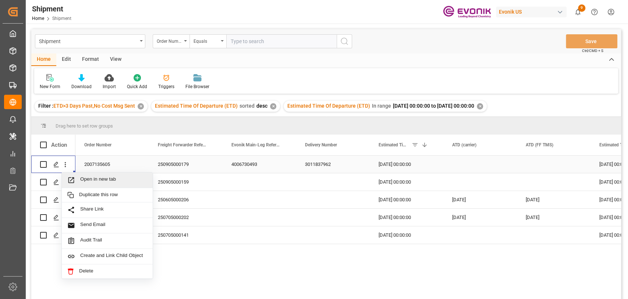
click at [93, 180] on span "Open in new tab" at bounding box center [113, 180] width 67 height 8
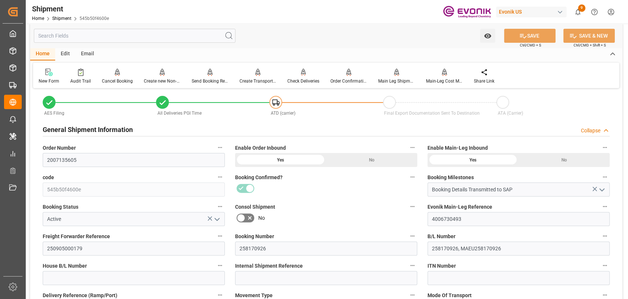
scroll to position [82, 0]
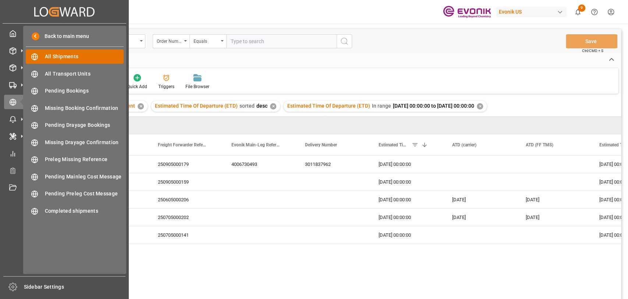
click at [47, 60] on span "All Shipments" at bounding box center [84, 57] width 79 height 8
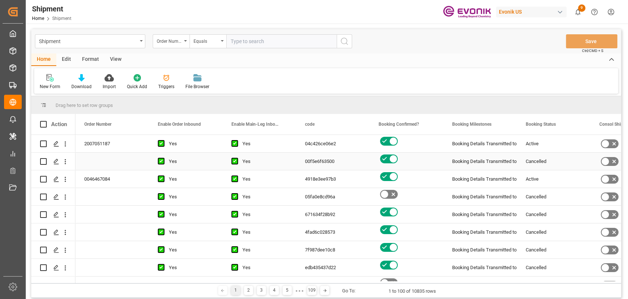
click at [497, 158] on div "Booking Details Transmitted to SAP" at bounding box center [480, 161] width 56 height 17
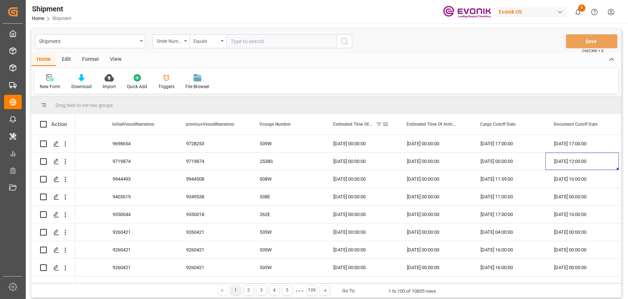
click at [386, 124] on span at bounding box center [386, 124] width 7 height 7
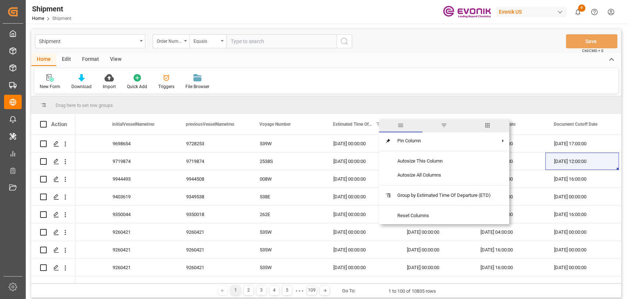
click at [438, 125] on span "filter" at bounding box center [444, 125] width 43 height 13
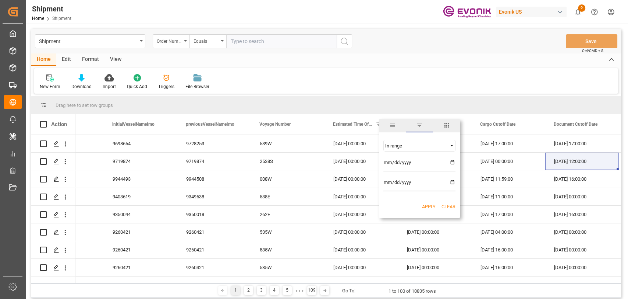
click at [415, 140] on div "In range" at bounding box center [420, 146] width 72 height 12
click at [412, 134] on div "In range 2025-07-01 2025-09-30 AND OR Equals" at bounding box center [419, 165] width 81 height 63
click at [422, 207] on button "Apply" at bounding box center [429, 206] width 14 height 7
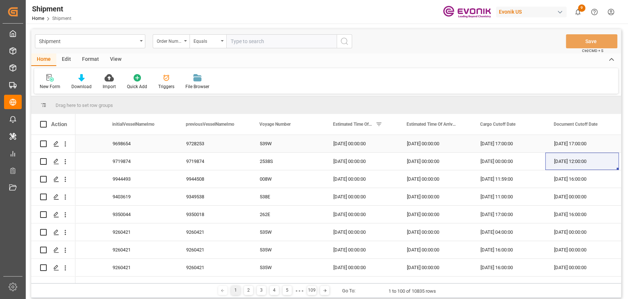
click at [365, 144] on div "09-30-2025 00:00:00" at bounding box center [362, 143] width 74 height 17
click at [378, 121] on span at bounding box center [379, 124] width 7 height 7
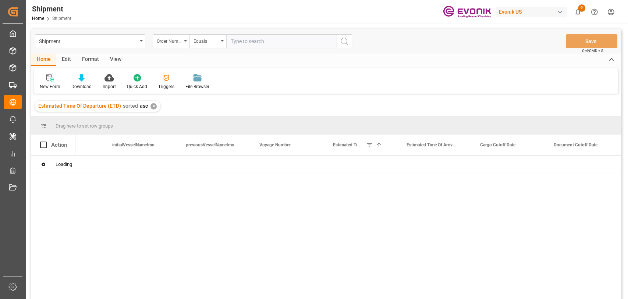
click at [151, 106] on div "✕" at bounding box center [154, 106] width 6 height 6
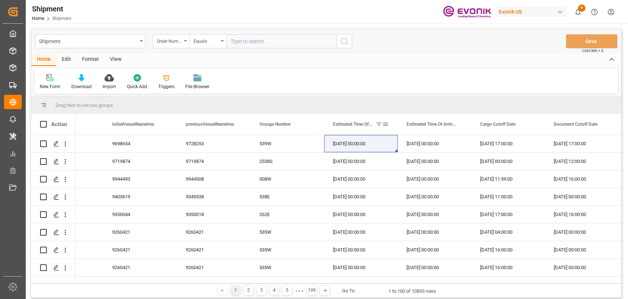
click at [388, 121] on span at bounding box center [386, 124] width 7 height 7
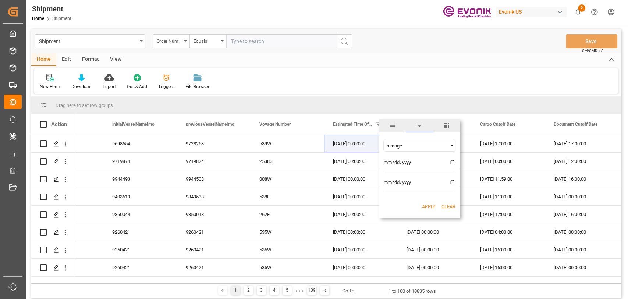
click at [429, 206] on button "Apply" at bounding box center [429, 206] width 14 height 7
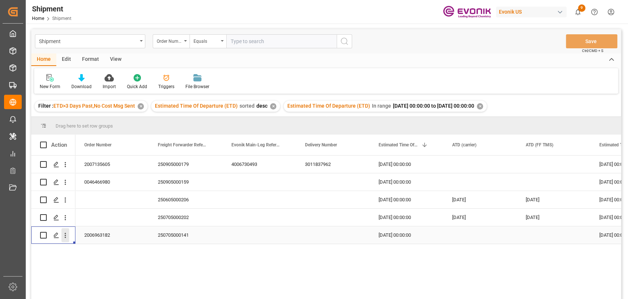
click at [67, 236] on icon "open menu" at bounding box center [65, 235] width 8 height 8
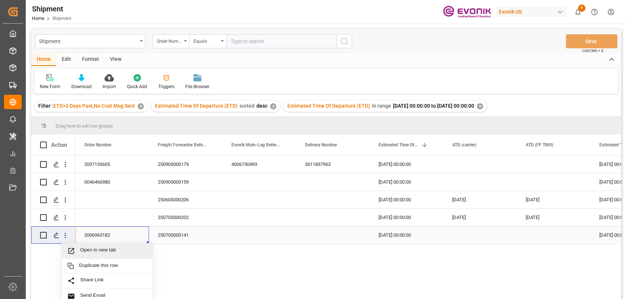
drag, startPoint x: 77, startPoint y: 242, endPoint x: 106, endPoint y: 253, distance: 31.5
click at [106, 253] on div "Open in new tab Duplicate this row Share Link Send Email Audit Trail Create and…" at bounding box center [326, 228] width 590 height 146
click at [105, 253] on span "Open in new tab" at bounding box center [113, 251] width 67 height 8
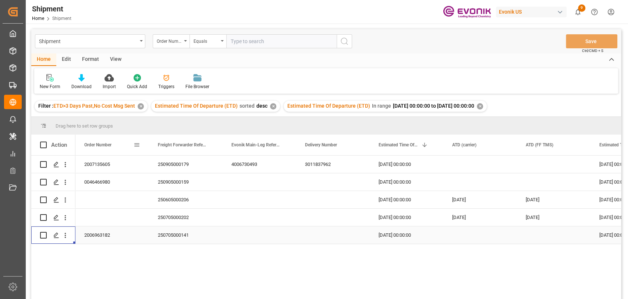
click at [136, 145] on span at bounding box center [137, 144] width 7 height 7
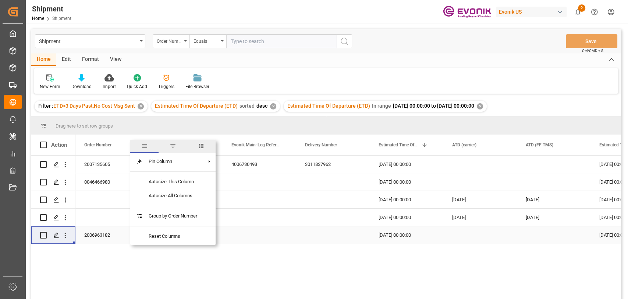
click at [197, 148] on span "columns" at bounding box center [201, 146] width 28 height 13
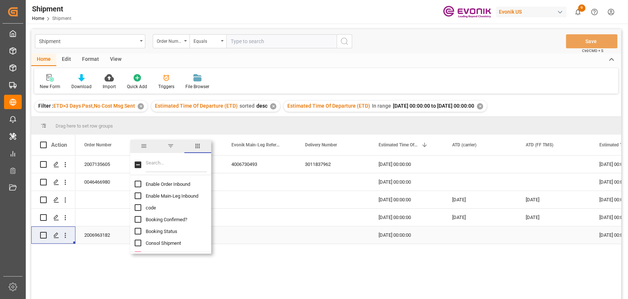
click at [135, 209] on input "code column toggle visibility (hidden)" at bounding box center [138, 207] width 7 height 7
checkbox input "true"
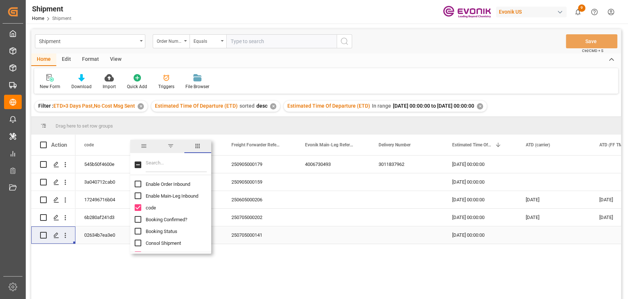
click at [258, 264] on div "2007135605 250905000179 4006730493 3011837962 [DATE] 00:00:00 [DATE] 00:00:00 5…" at bounding box center [348, 229] width 546 height 148
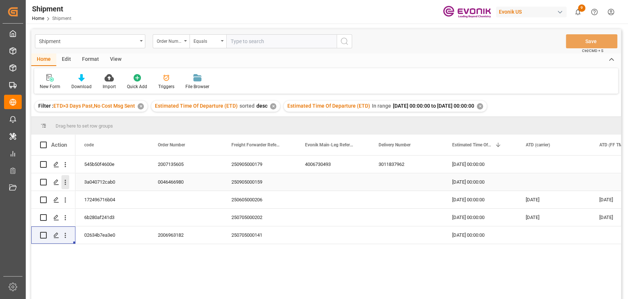
click at [68, 182] on icon "open menu" at bounding box center [65, 182] width 8 height 8
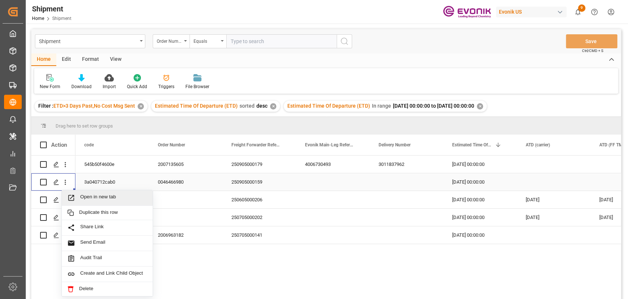
click at [88, 198] on span "Open in new tab" at bounding box center [113, 198] width 67 height 8
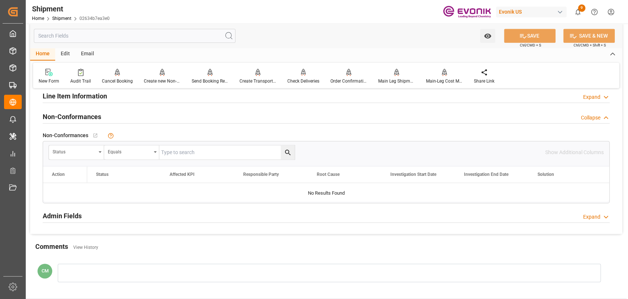
scroll to position [50, 0]
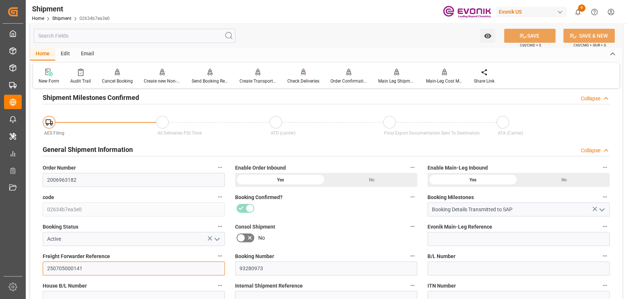
click at [56, 266] on input "250705000141" at bounding box center [134, 268] width 182 height 14
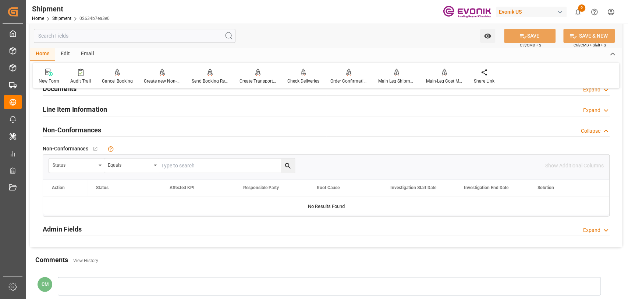
scroll to position [623, 0]
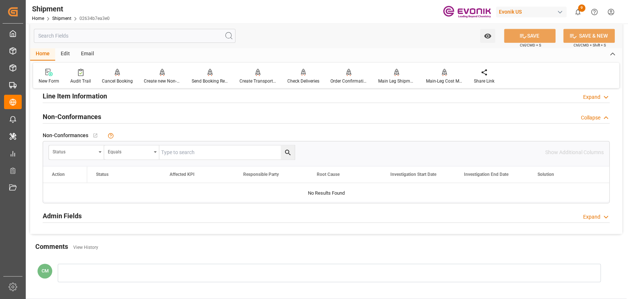
click at [126, 98] on div "Line Item Information Expand" at bounding box center [326, 95] width 567 height 14
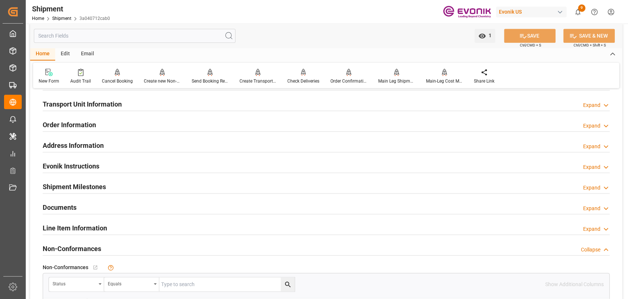
scroll to position [736, 0]
